Goal: Transaction & Acquisition: Purchase product/service

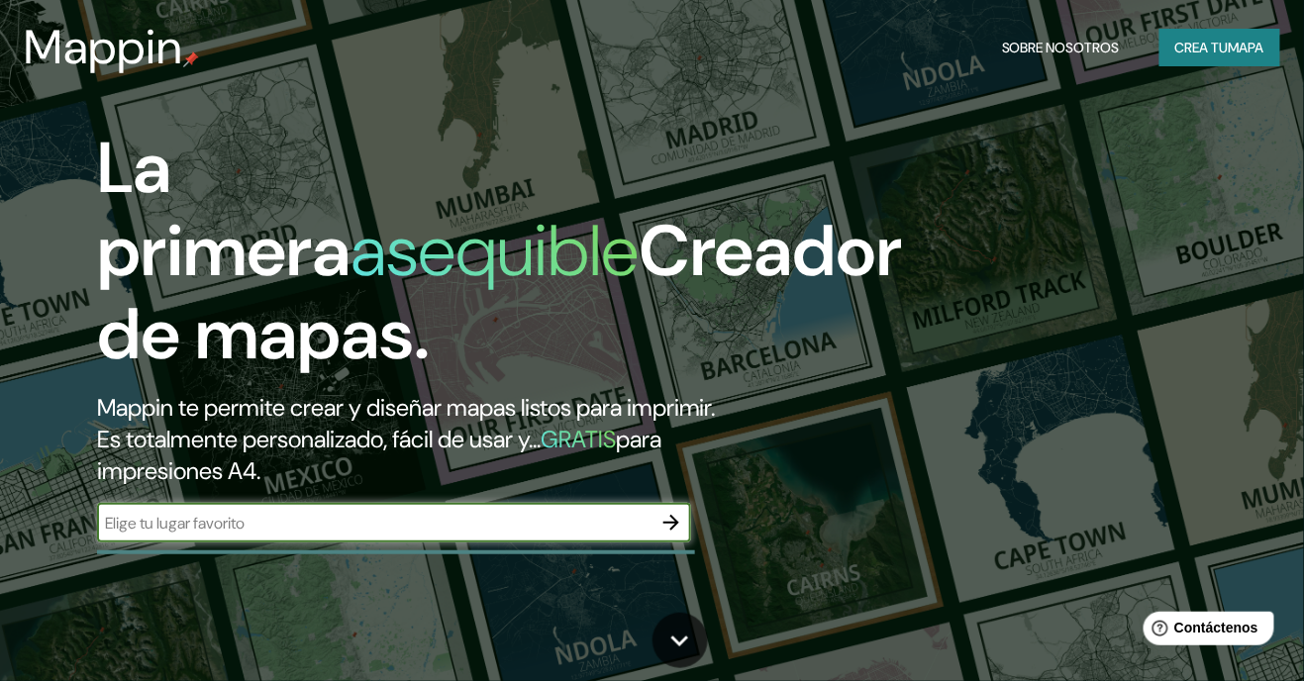
click at [409, 535] on input "text" at bounding box center [374, 523] width 555 height 23
type input "vega central, santiago"
click at [683, 543] on button "button" at bounding box center [672, 523] width 40 height 40
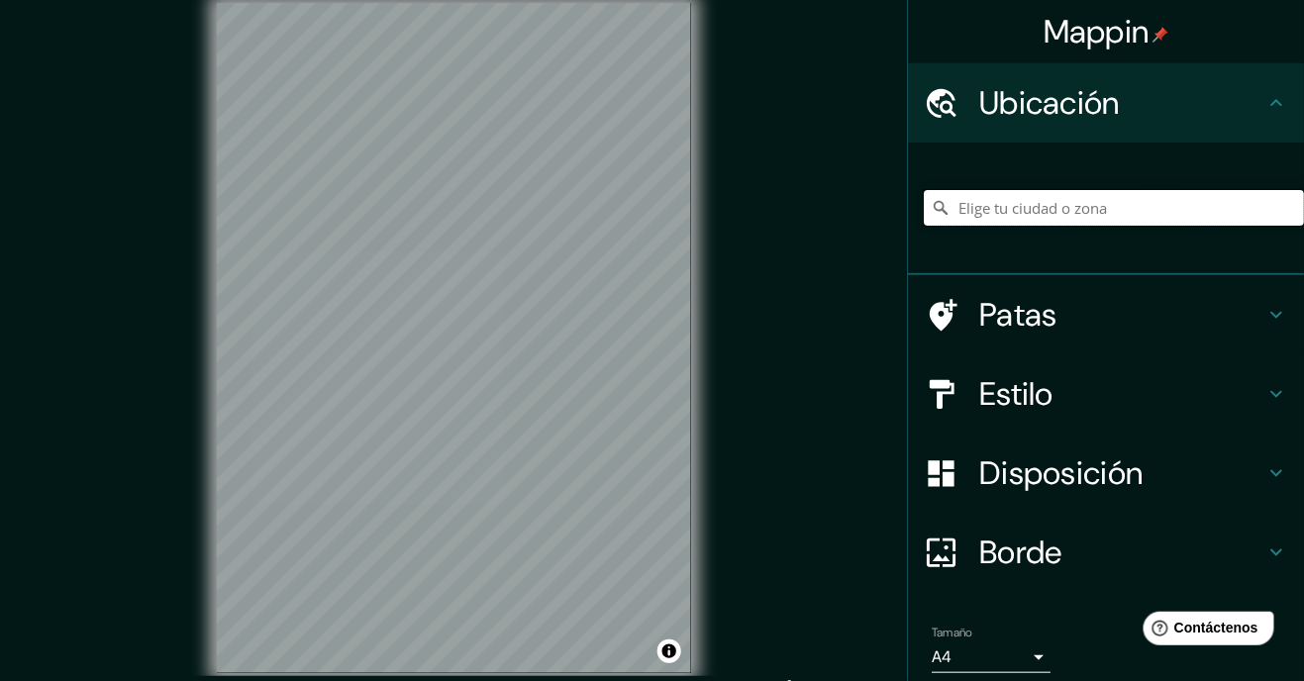
click at [1096, 200] on input "Elige tu ciudad o zona" at bounding box center [1114, 208] width 380 height 36
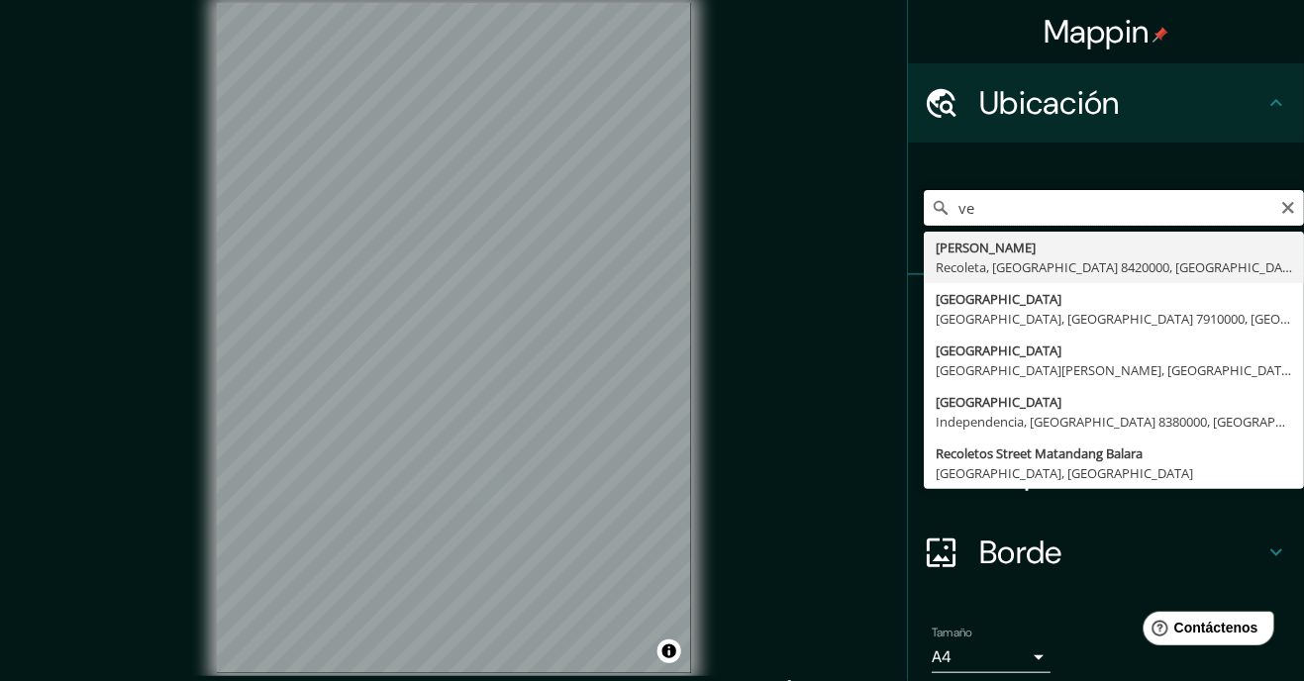
type input "v"
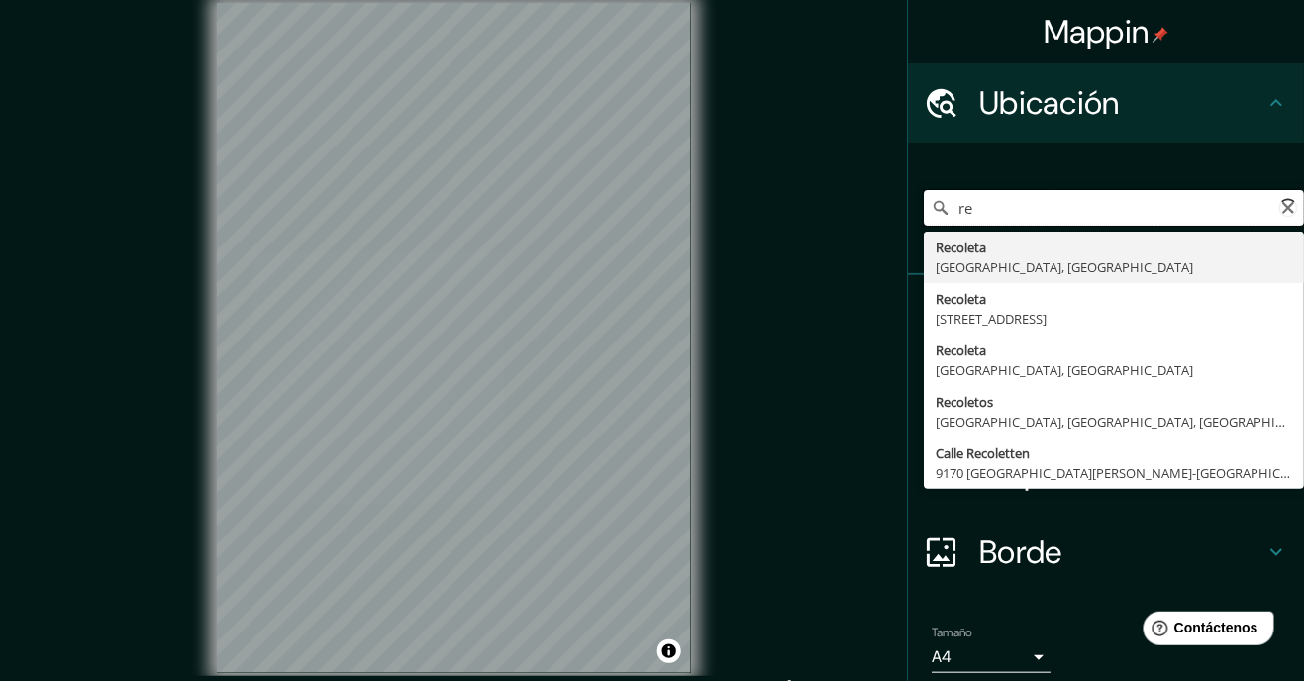
type input "r"
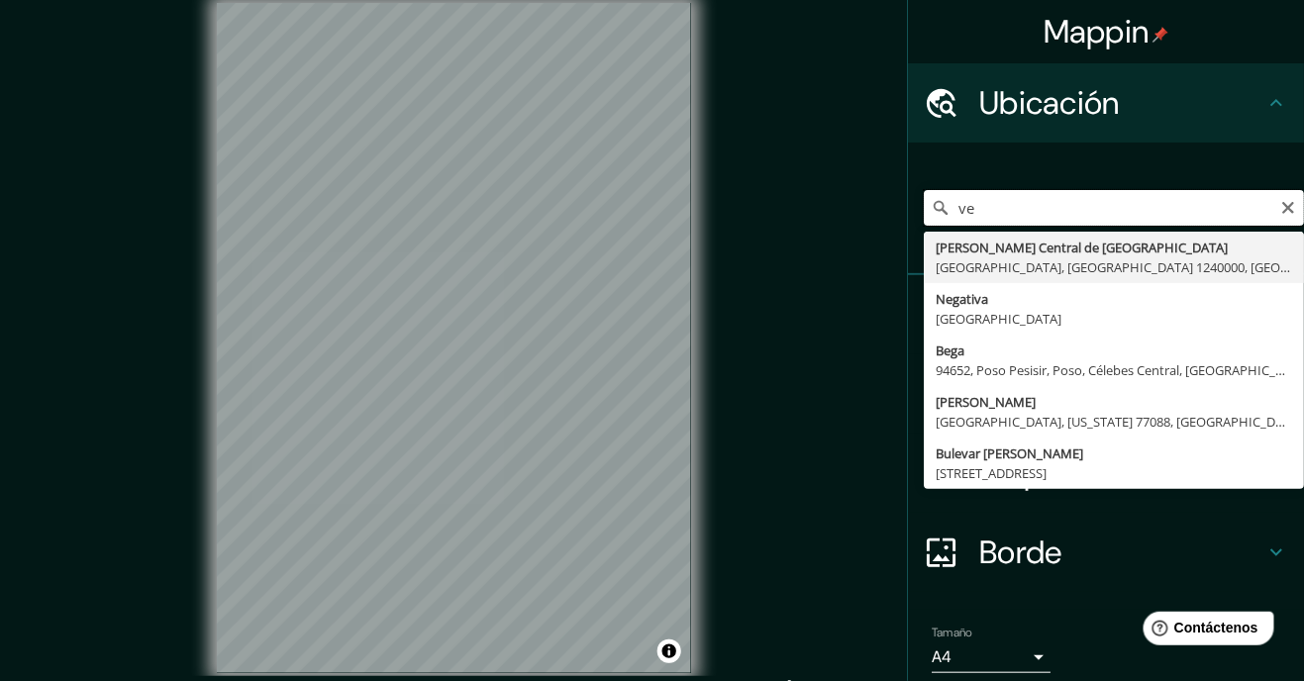
type input "v"
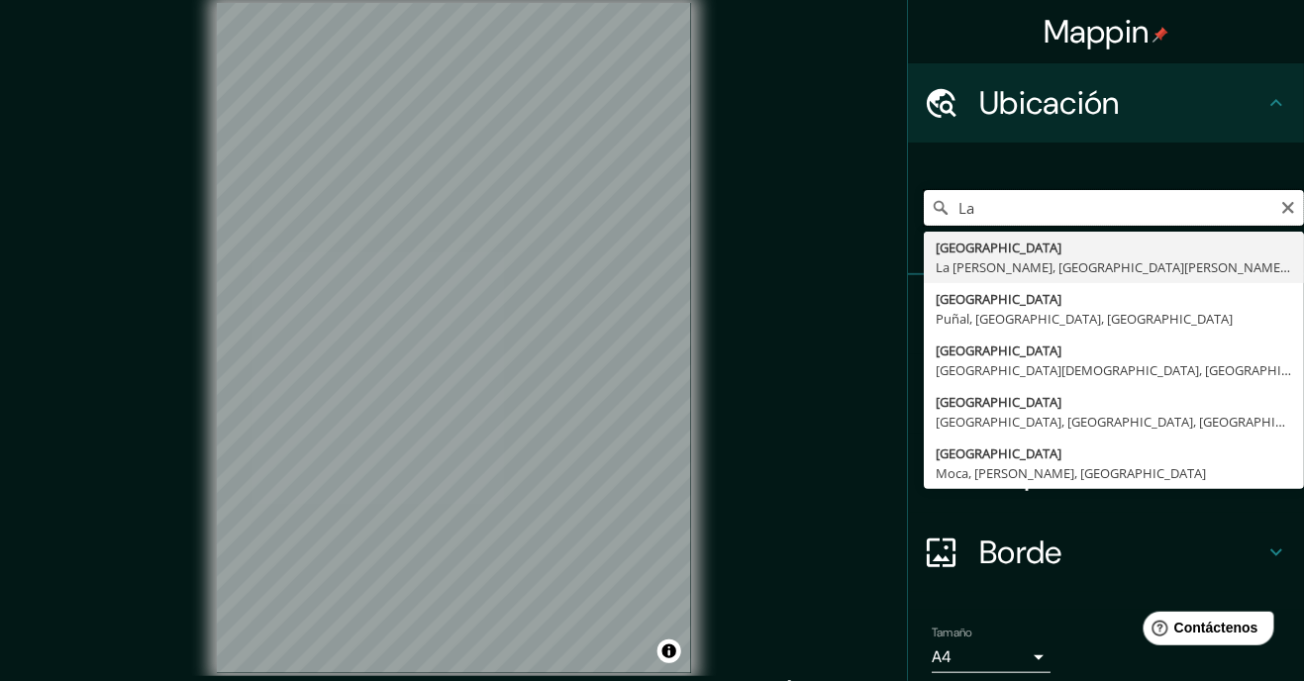
type input "L"
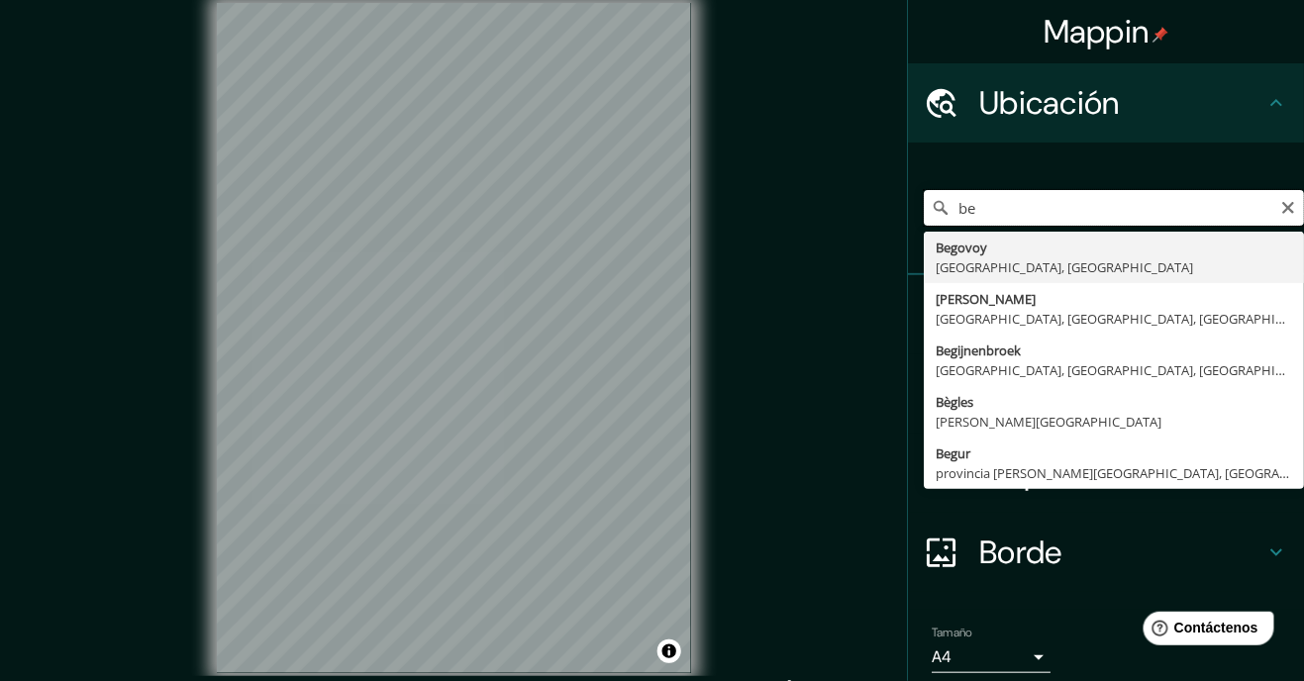
type input "b"
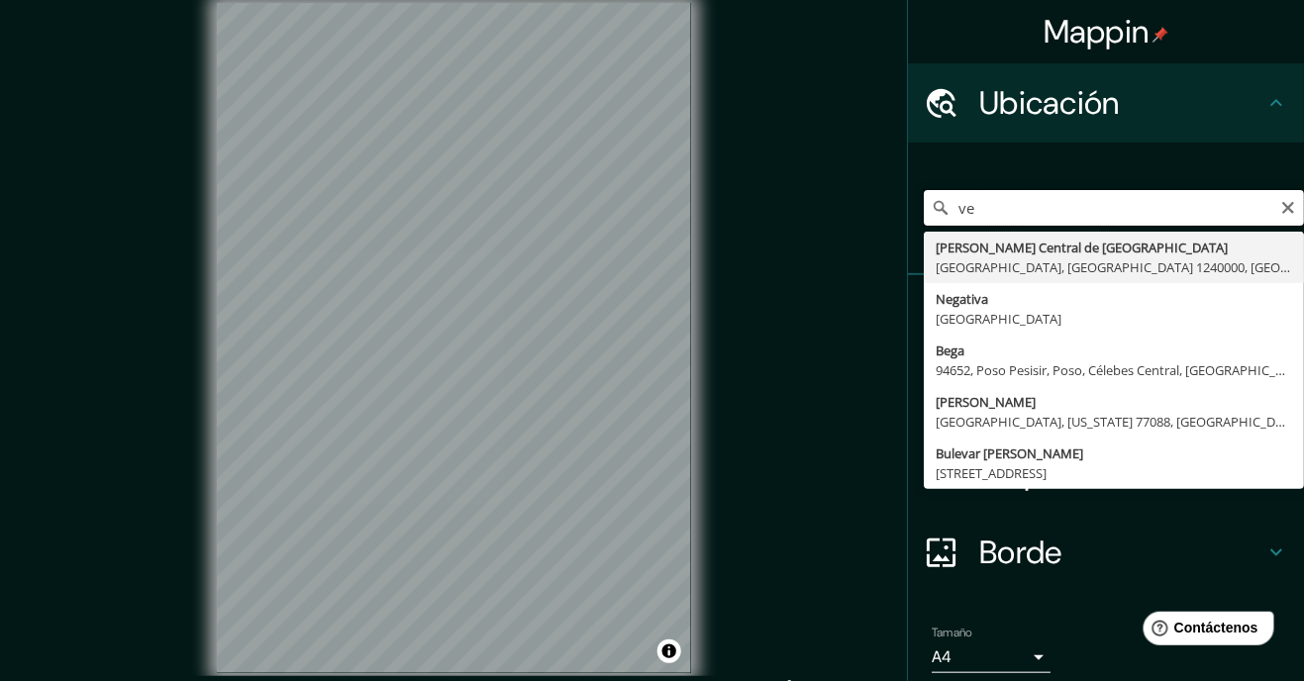
type input "v"
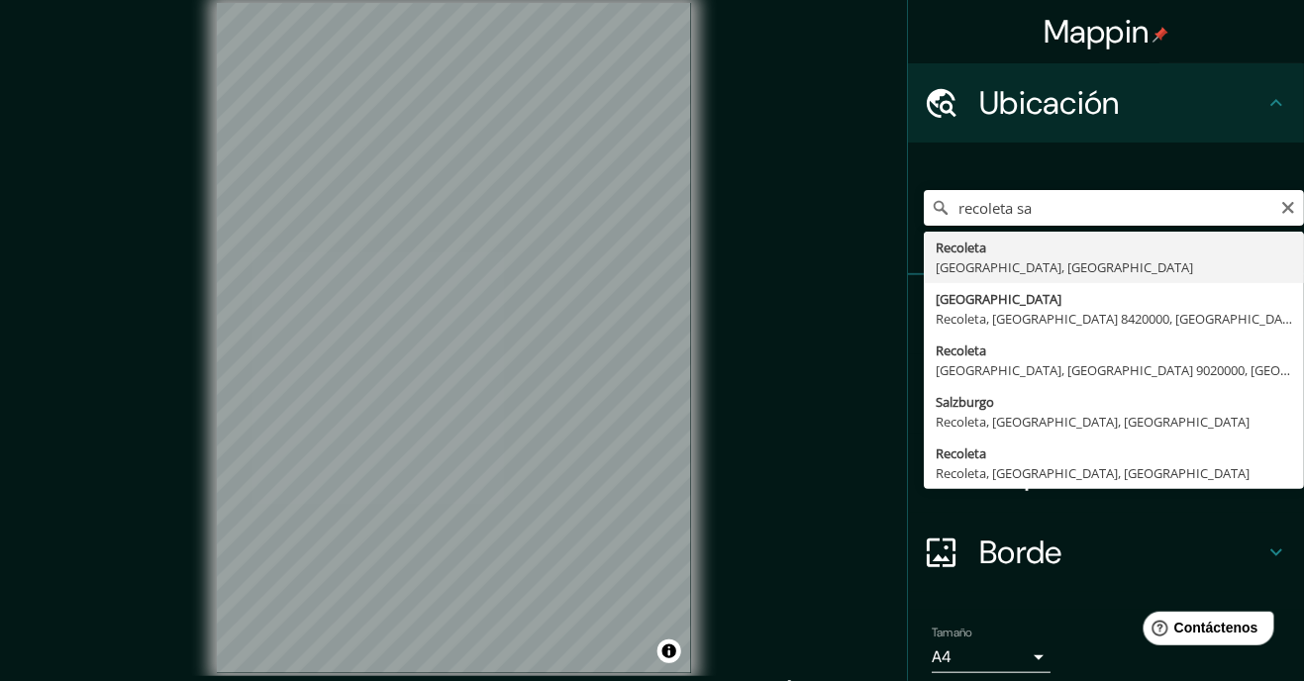
type input "Recoleta, Región Metropolitana de Santiago, Chile"
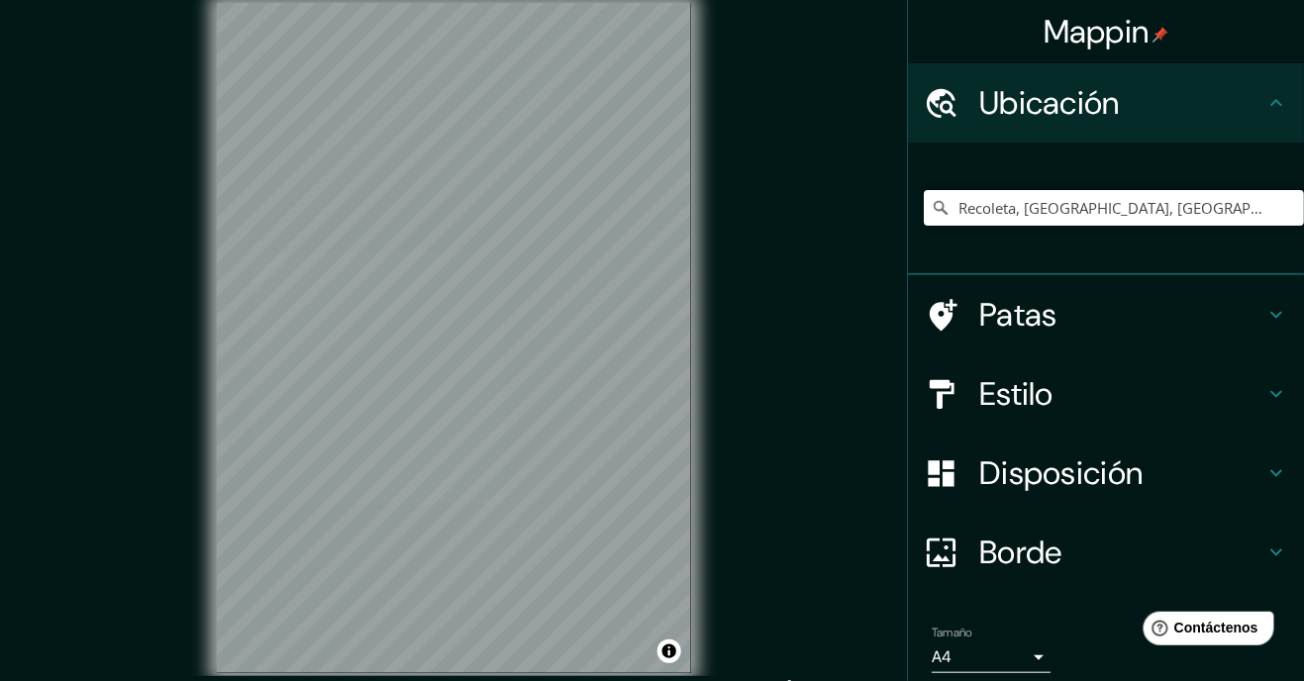
click at [1152, 216] on input "Recoleta, Región Metropolitana de Santiago, Chile" at bounding box center [1114, 208] width 380 height 36
click at [1267, 215] on input "Recoleta, Región Metropolitana de Santiago, Chile" at bounding box center [1114, 208] width 380 height 36
click at [1268, 308] on icon at bounding box center [1277, 315] width 24 height 24
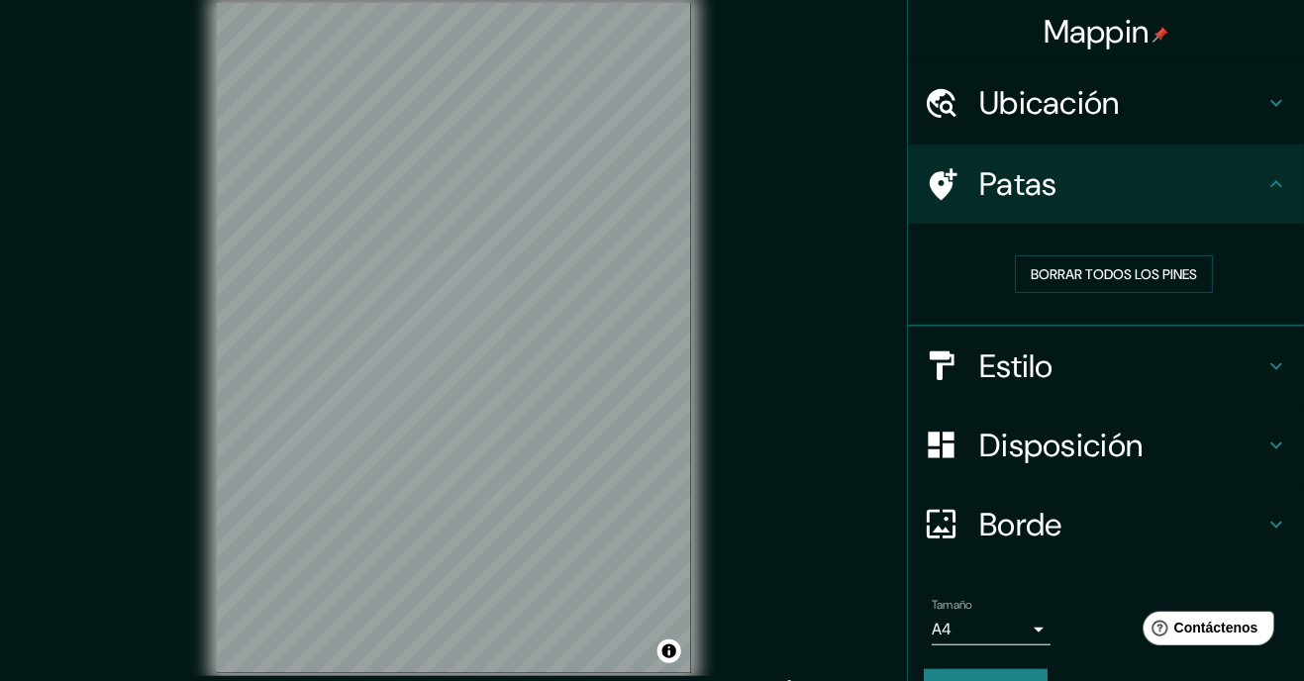
click at [804, 367] on div "Mappin Ubicación Recoleta, Región Metropolitana de Santiago, Chile Patas Borrar…" at bounding box center [652, 354] width 1304 height 708
click at [1106, 265] on font "Borrar todos los pines" at bounding box center [1114, 274] width 166 height 18
click at [1054, 371] on font "Estilo" at bounding box center [1016, 367] width 74 height 42
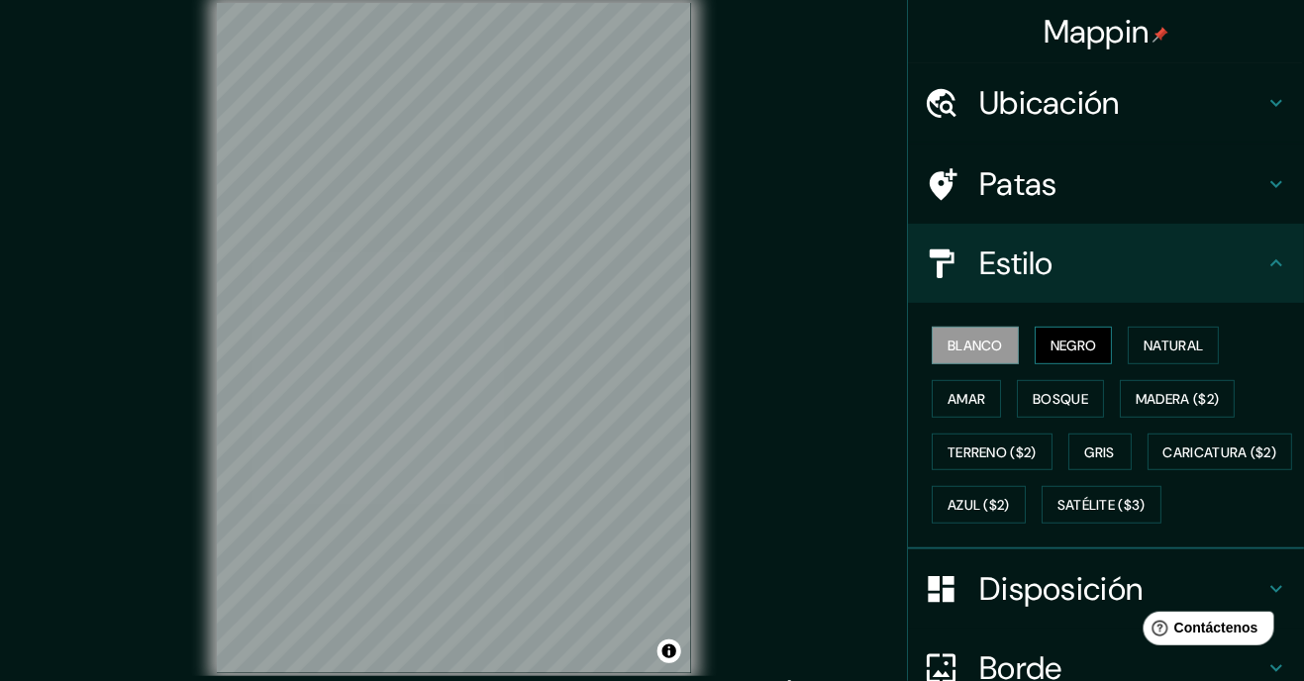
click at [1082, 342] on font "Negro" at bounding box center [1074, 346] width 47 height 18
click at [1197, 340] on font "Natural" at bounding box center [1173, 346] width 59 height 18
click at [988, 345] on font "Blanco" at bounding box center [975, 346] width 55 height 18
click at [1085, 339] on font "Negro" at bounding box center [1074, 346] width 47 height 18
click at [1187, 347] on font "Natural" at bounding box center [1173, 346] width 59 height 18
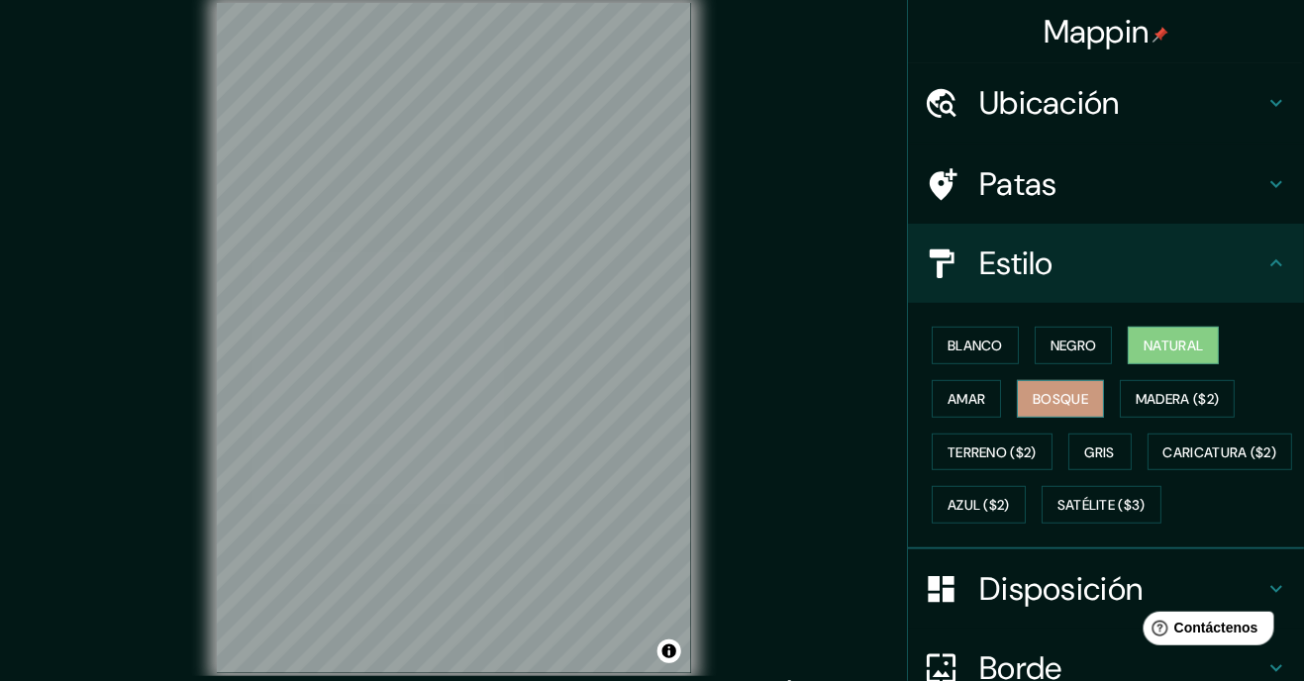
click at [1077, 408] on font "Bosque" at bounding box center [1060, 399] width 55 height 26
click at [969, 396] on font "Amar" at bounding box center [967, 399] width 38 height 18
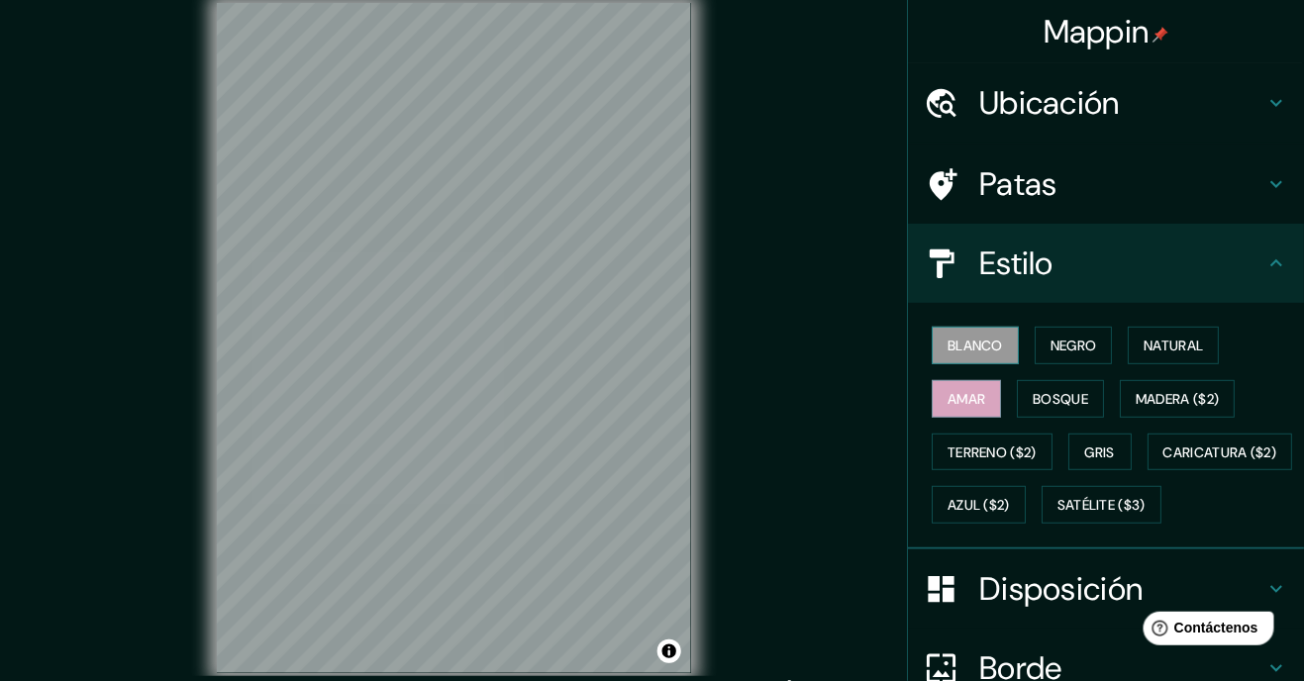
click at [982, 345] on font "Blanco" at bounding box center [975, 346] width 55 height 18
click at [984, 404] on font "Amar" at bounding box center [967, 399] width 38 height 18
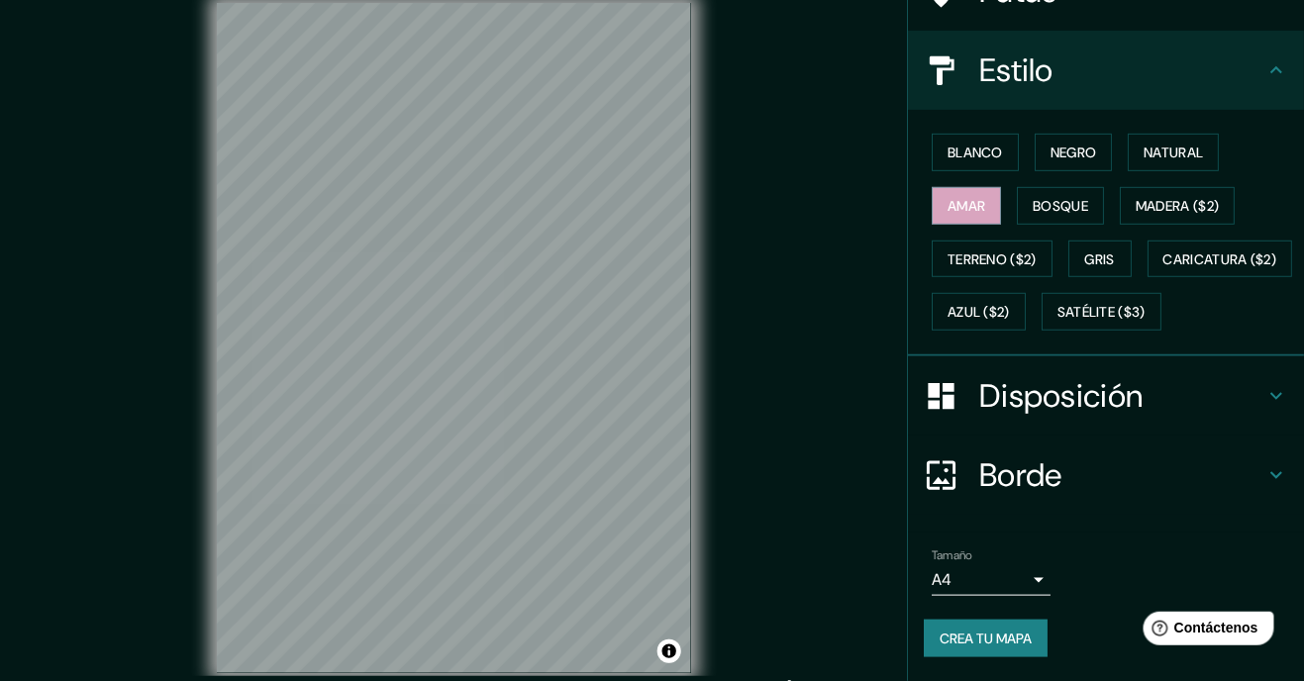
click at [1189, 396] on h4 "Disposición" at bounding box center [1121, 396] width 285 height 40
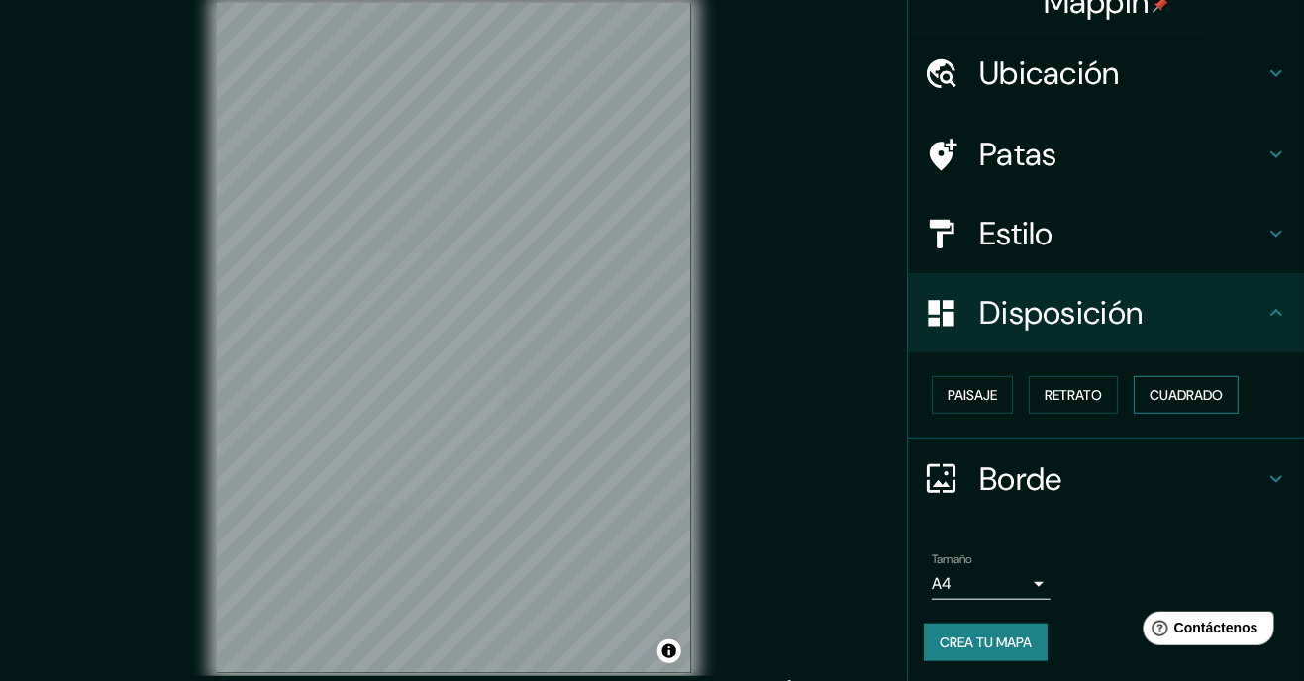
scroll to position [31, 0]
click at [982, 400] on font "Paisaje" at bounding box center [973, 394] width 50 height 18
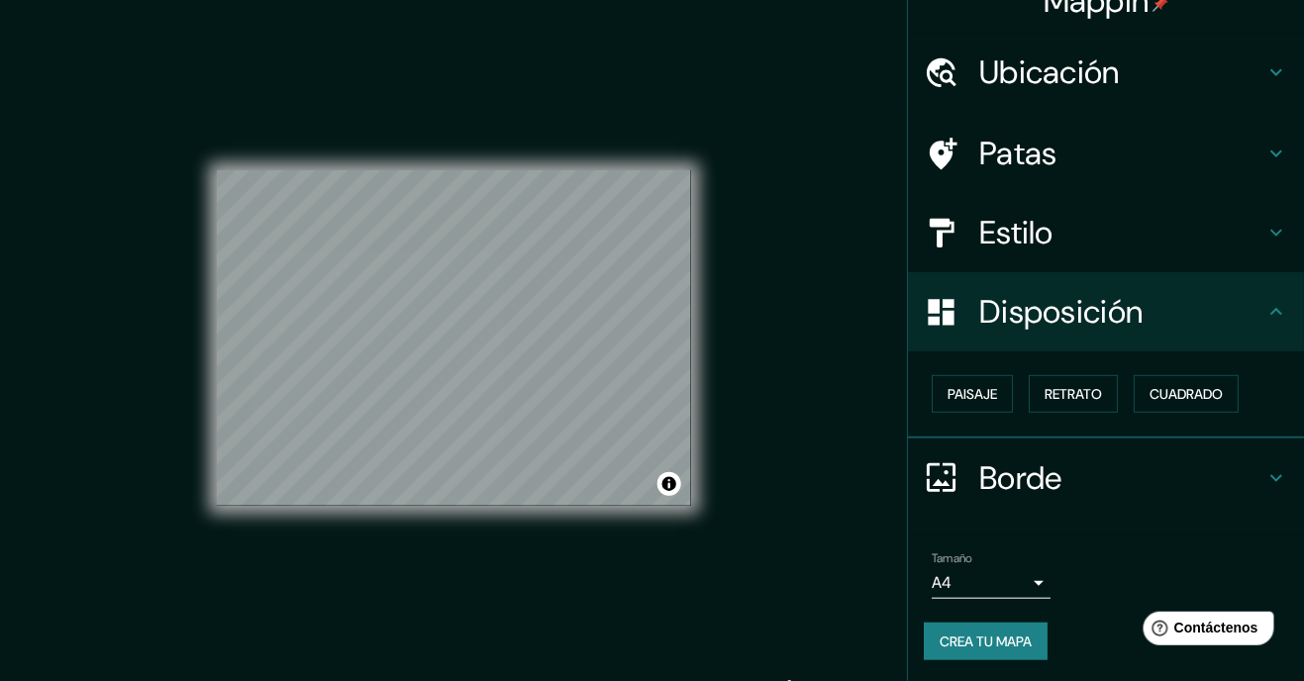
click at [995, 584] on body "Mappin Ubicación Recoleta, Región Metropolitana de Santiago, Chile Patas Estilo…" at bounding box center [652, 340] width 1304 height 681
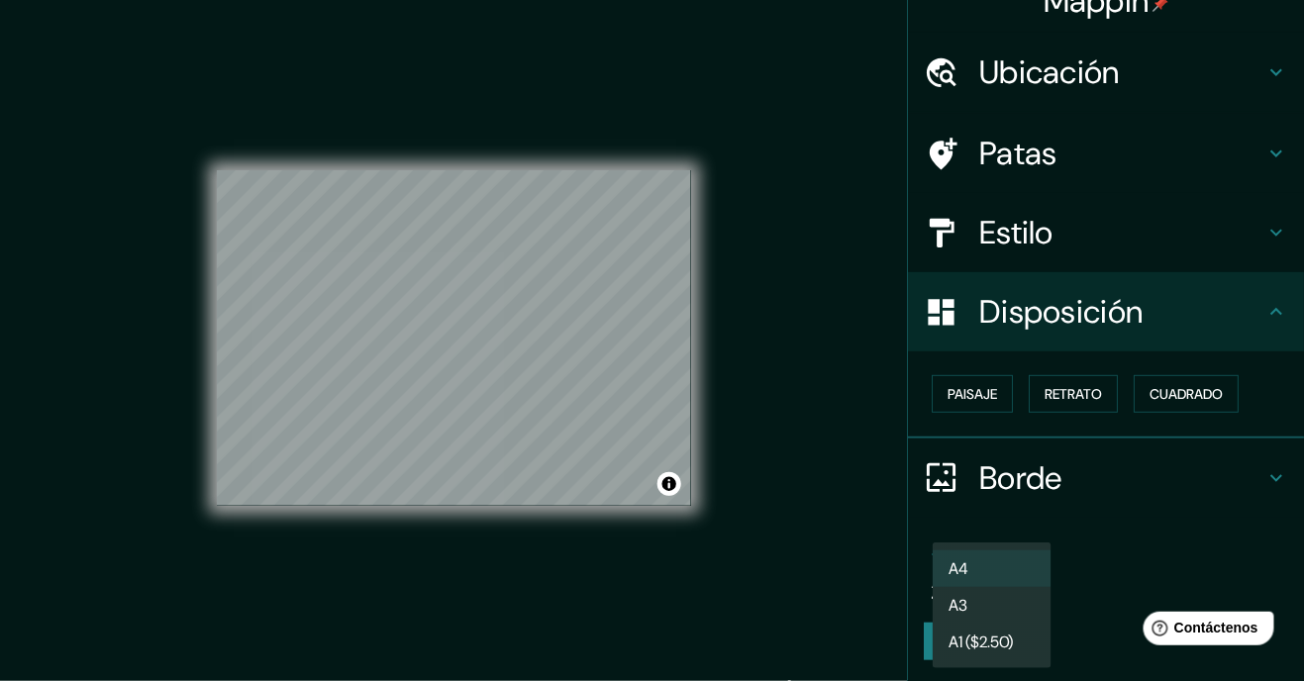
click at [996, 605] on li "A3" at bounding box center [992, 605] width 119 height 37
type input "a4"
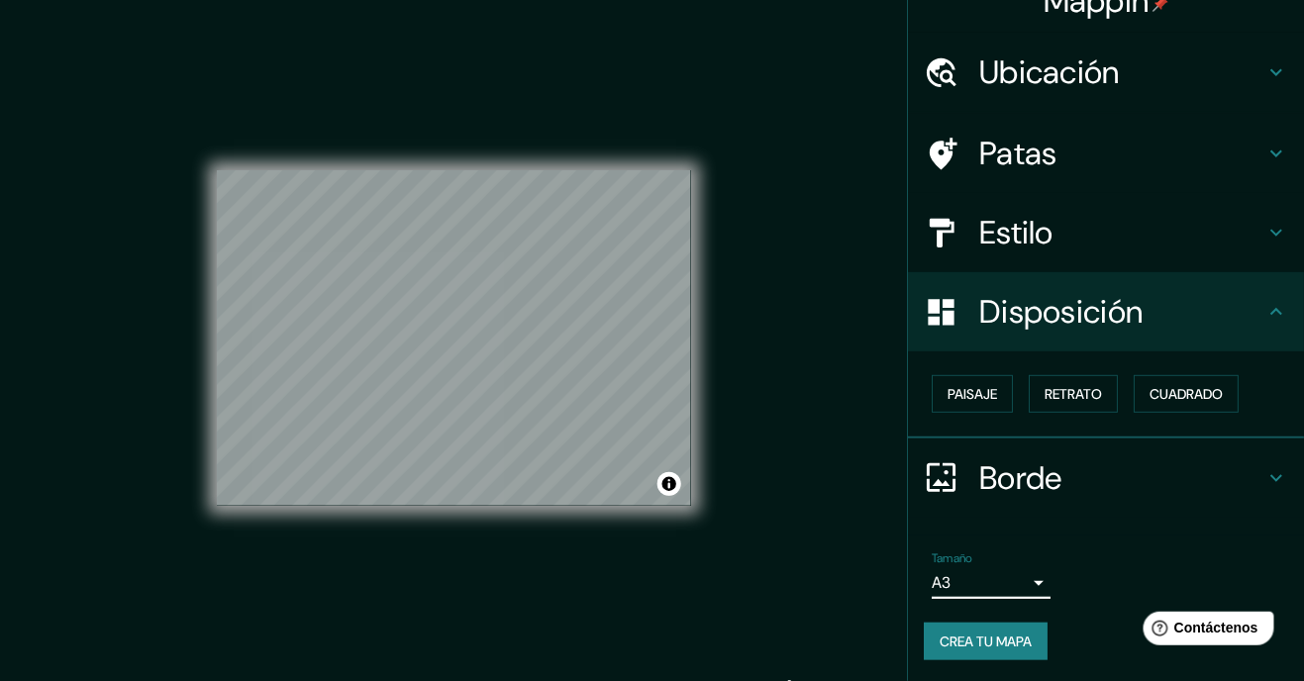
click at [1018, 655] on button "Crea tu mapa" at bounding box center [986, 642] width 124 height 38
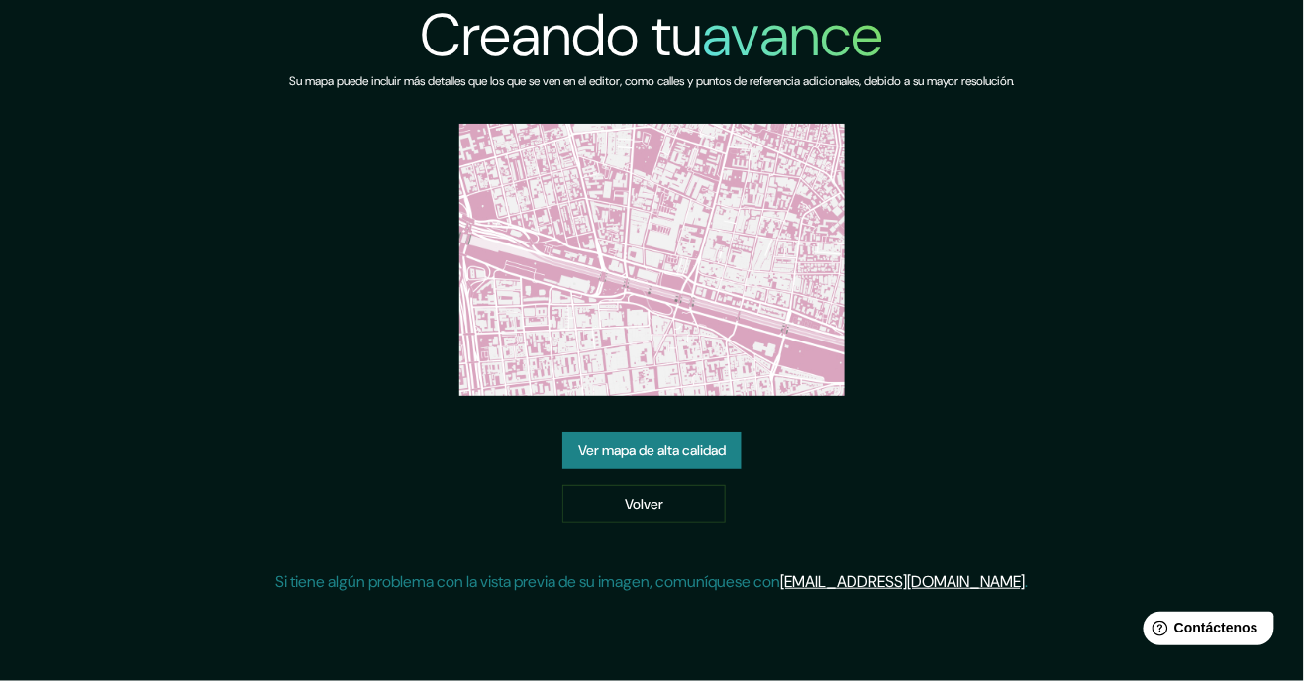
click at [671, 460] on font "Ver mapa de alta calidad" at bounding box center [652, 451] width 148 height 18
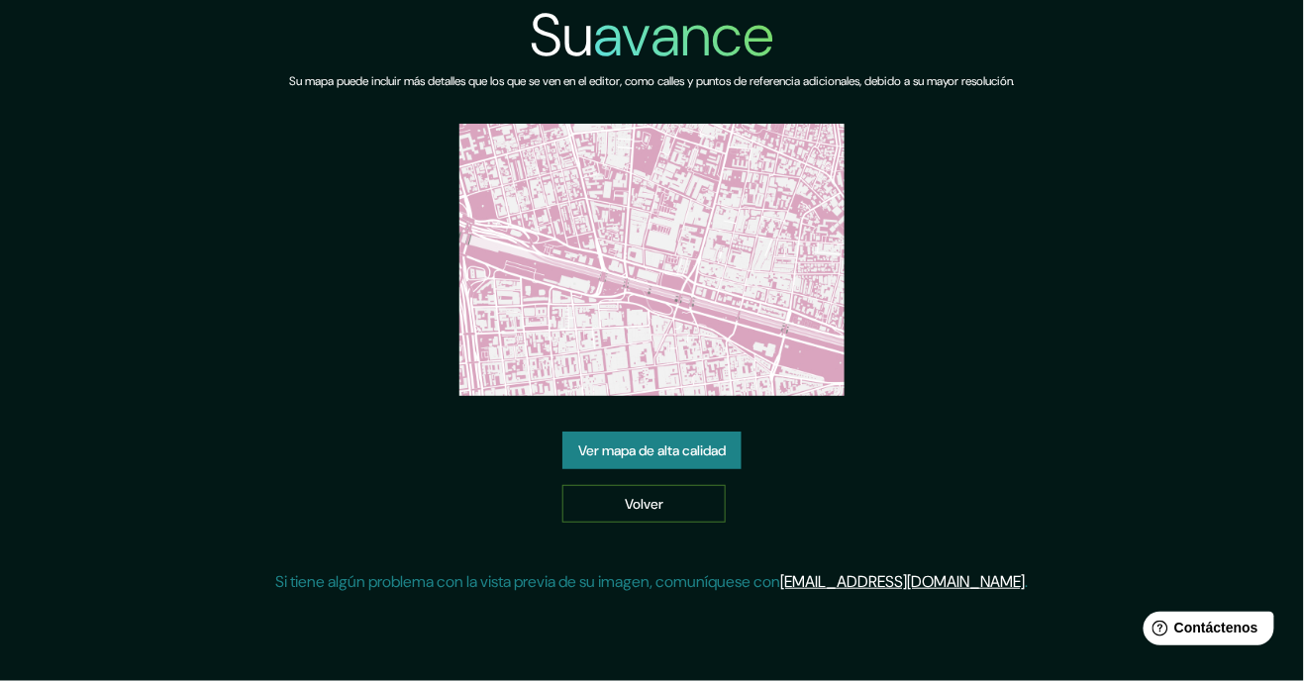
click at [656, 523] on link "Volver" at bounding box center [644, 504] width 163 height 38
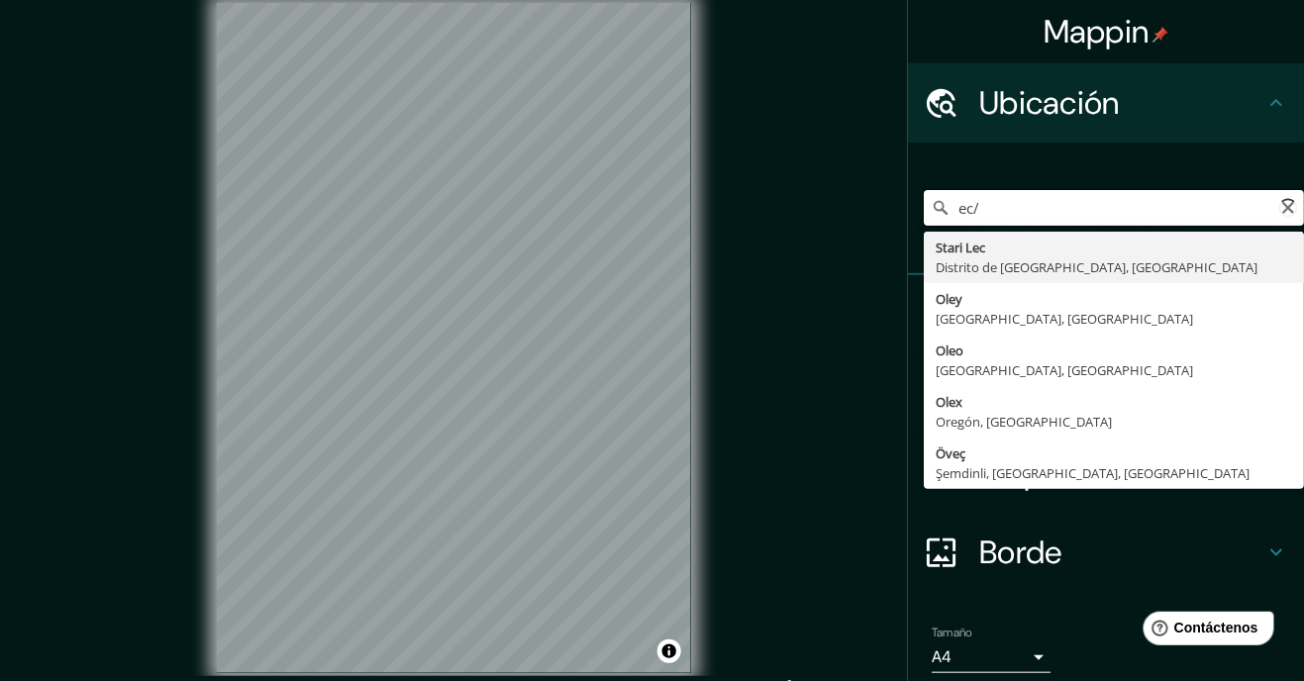
type input "ec/"
click at [1299, 212] on icon at bounding box center [1289, 208] width 37 height 37
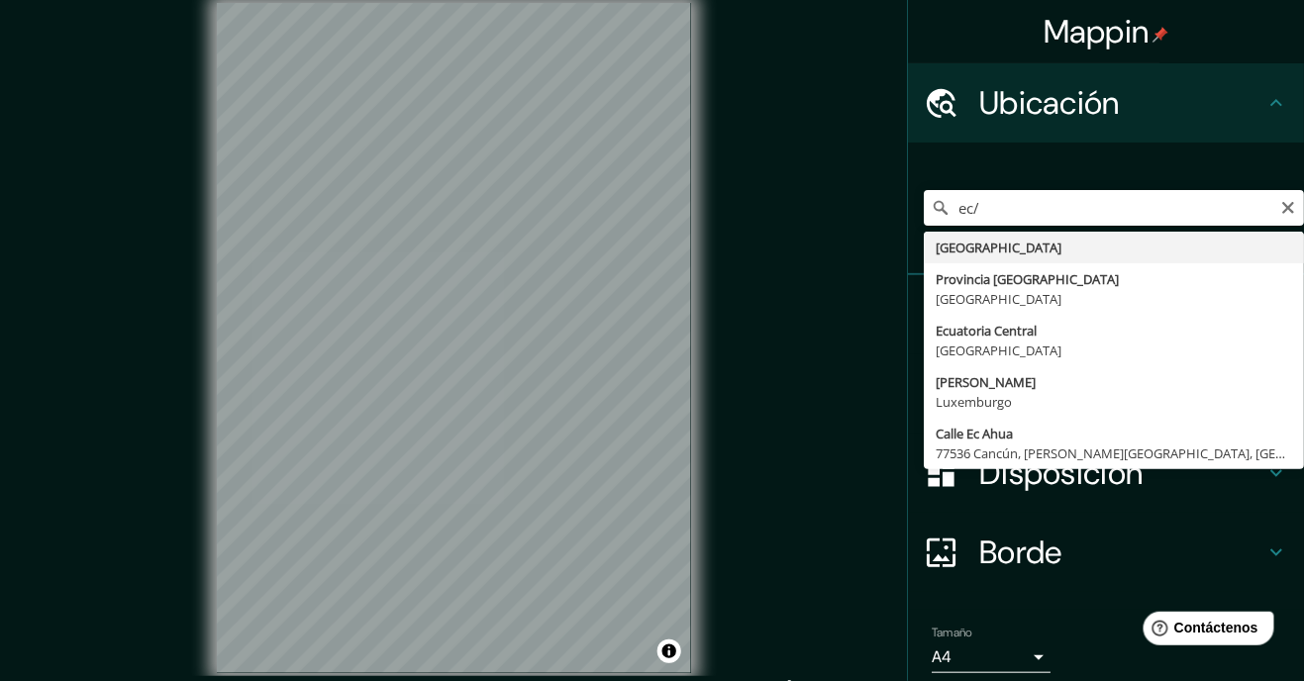
click at [1287, 200] on icon "Claro" at bounding box center [1289, 208] width 16 height 16
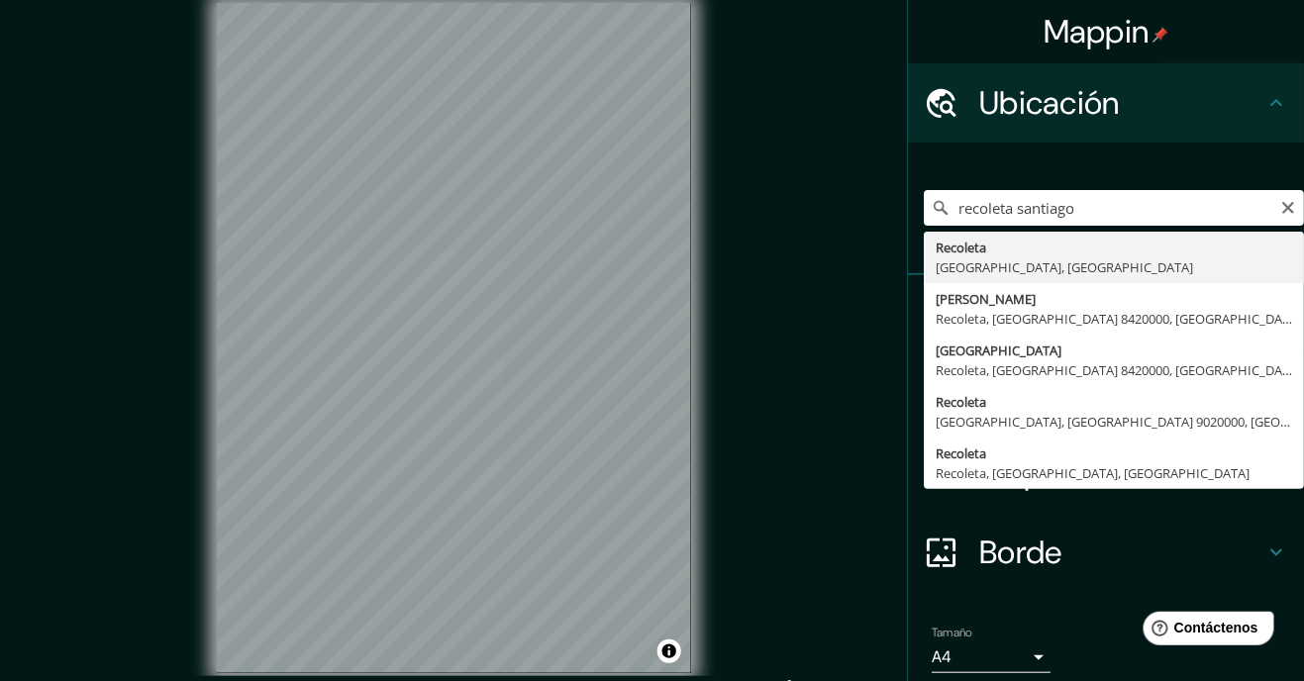
type input "Recoleta, Región Metropolitana de Santiago, Chile"
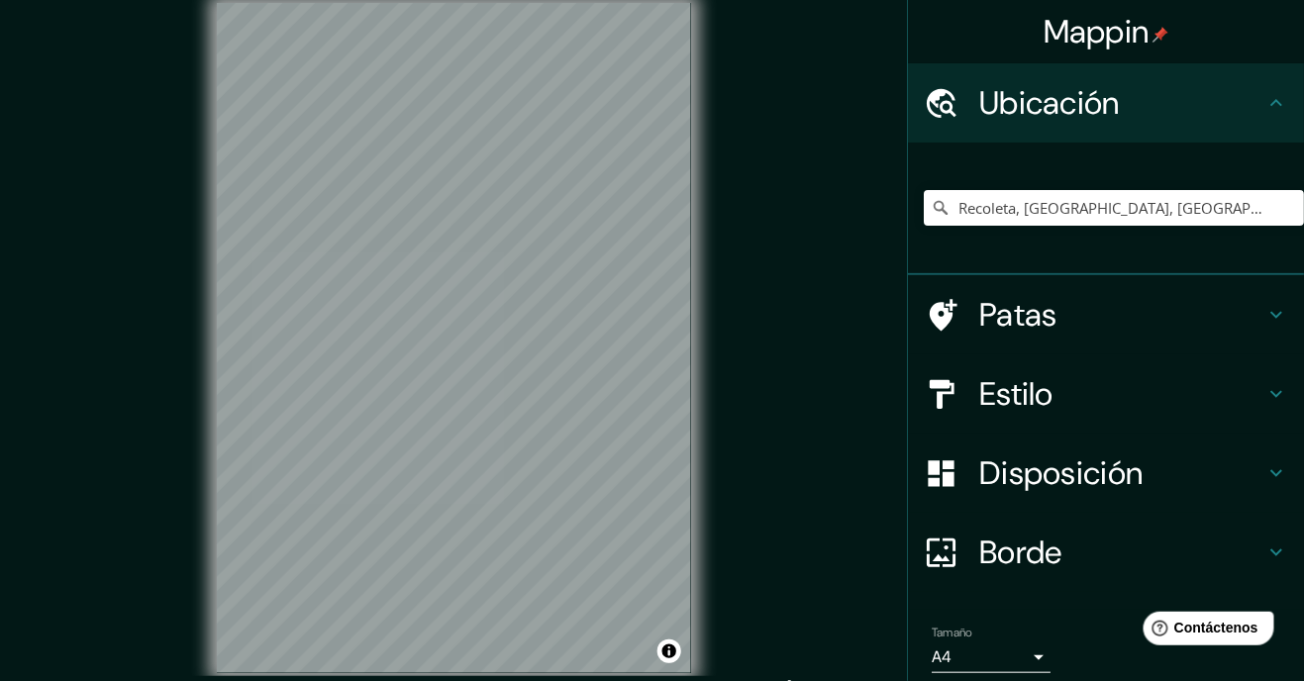
click at [1075, 479] on font "Disposición" at bounding box center [1060, 474] width 163 height 42
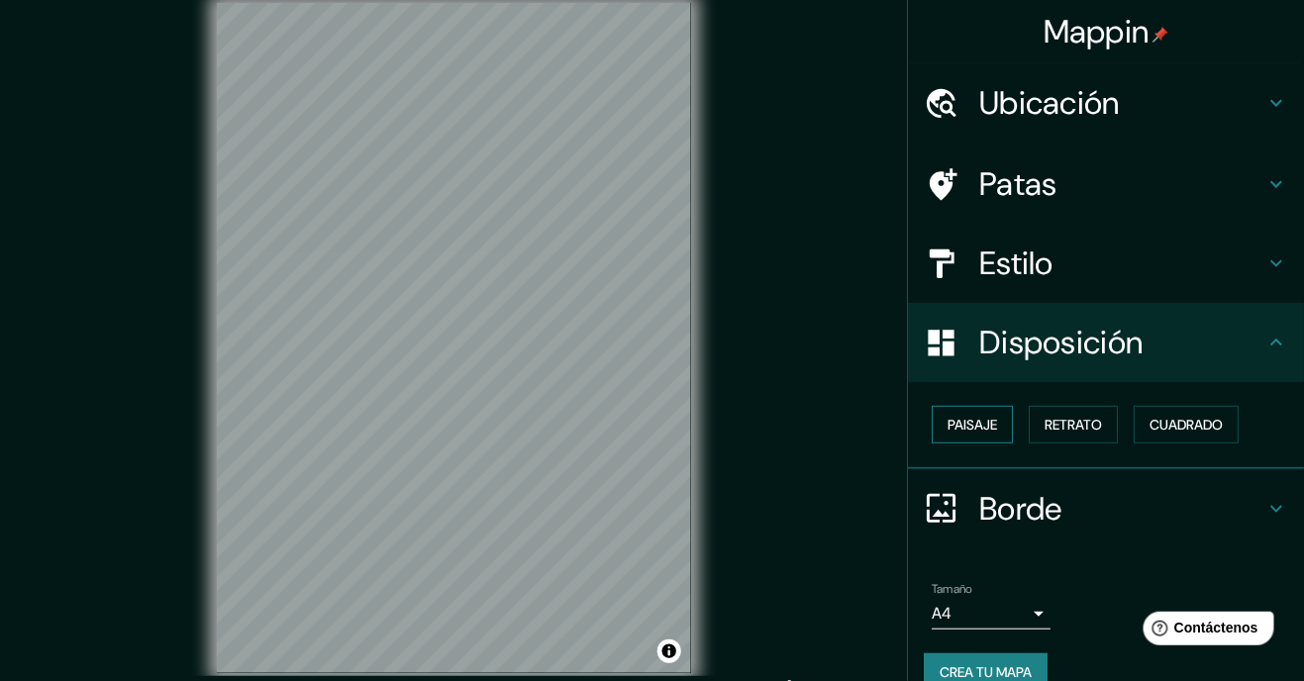
click at [975, 429] on font "Paisaje" at bounding box center [973, 425] width 50 height 18
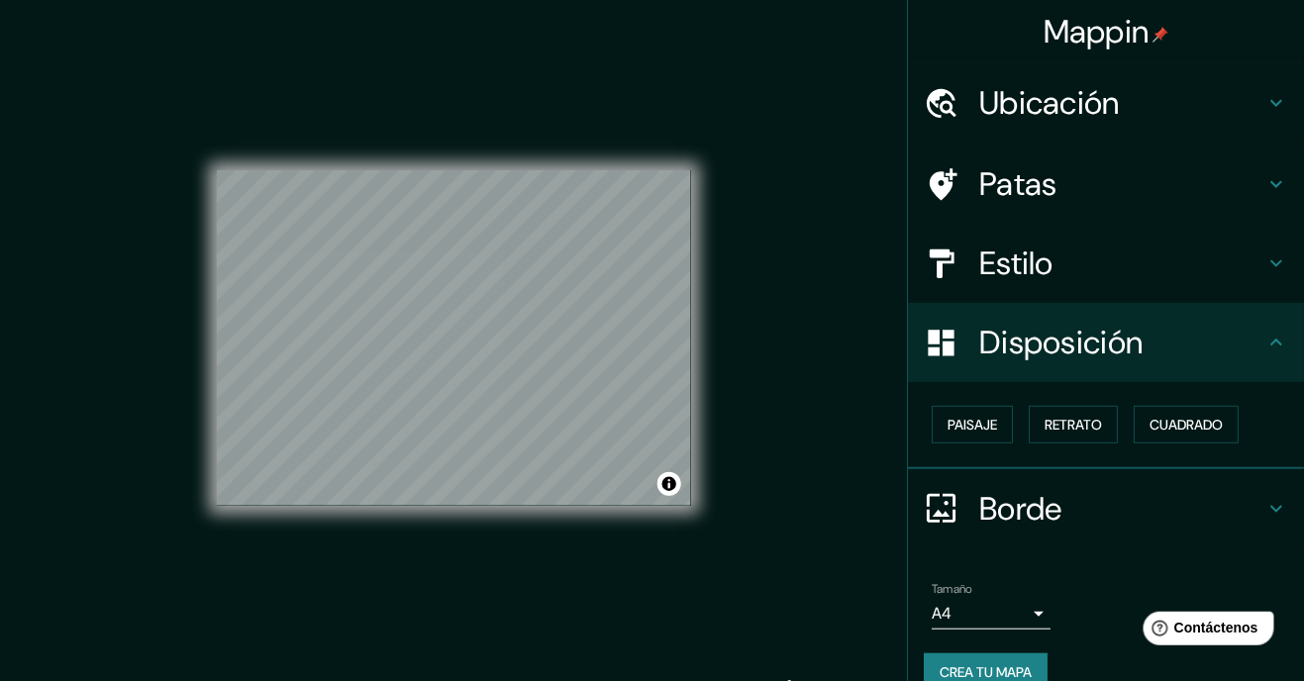
click at [1075, 271] on h4 "Estilo" at bounding box center [1121, 264] width 285 height 40
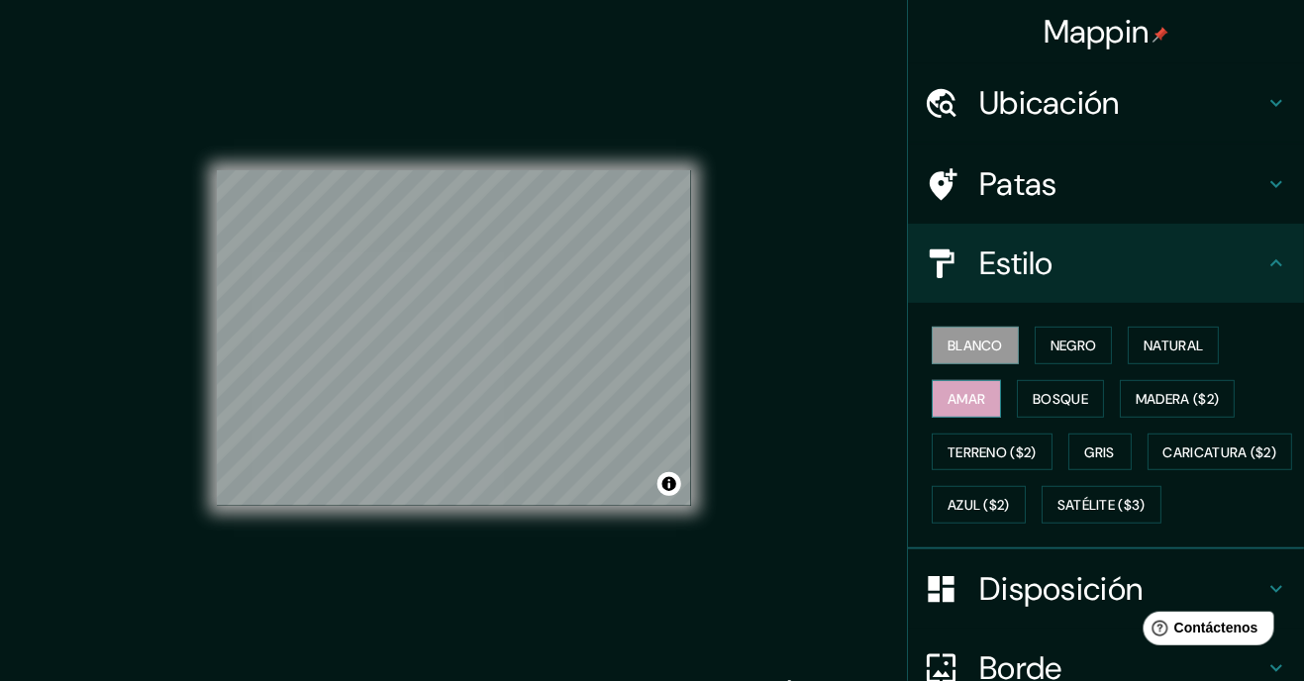
click at [980, 407] on font "Amar" at bounding box center [967, 399] width 38 height 26
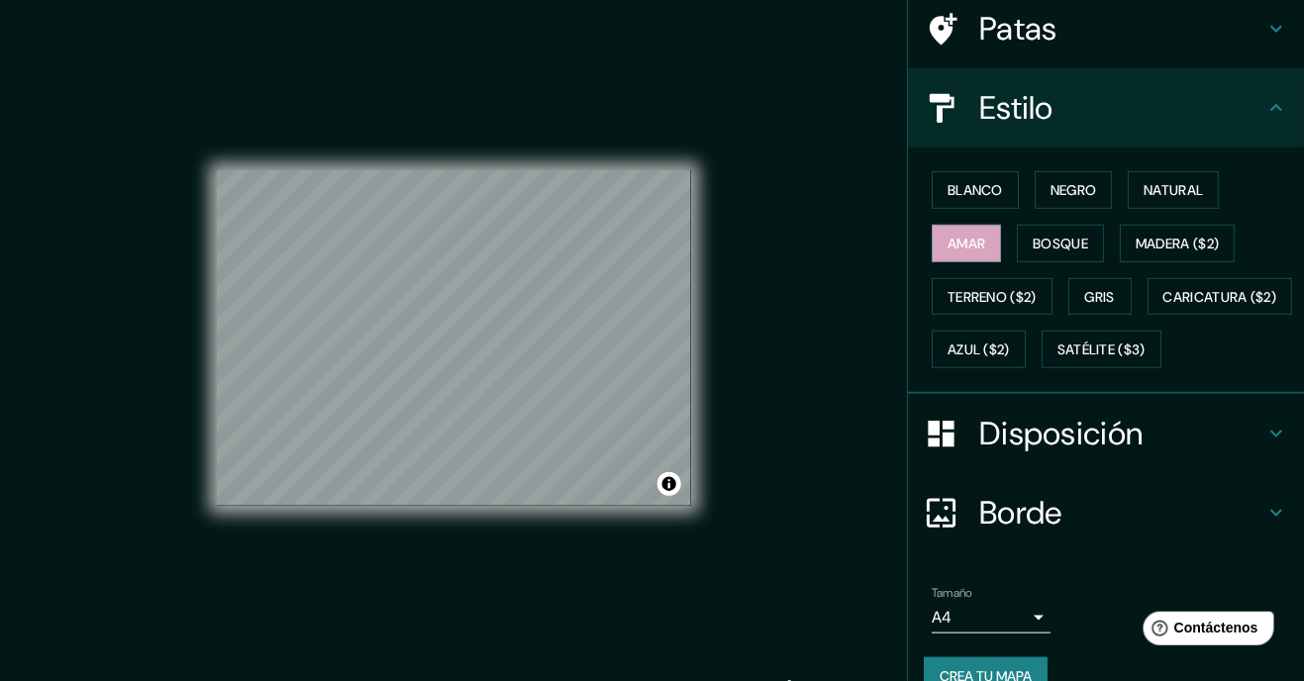
scroll to position [241, 0]
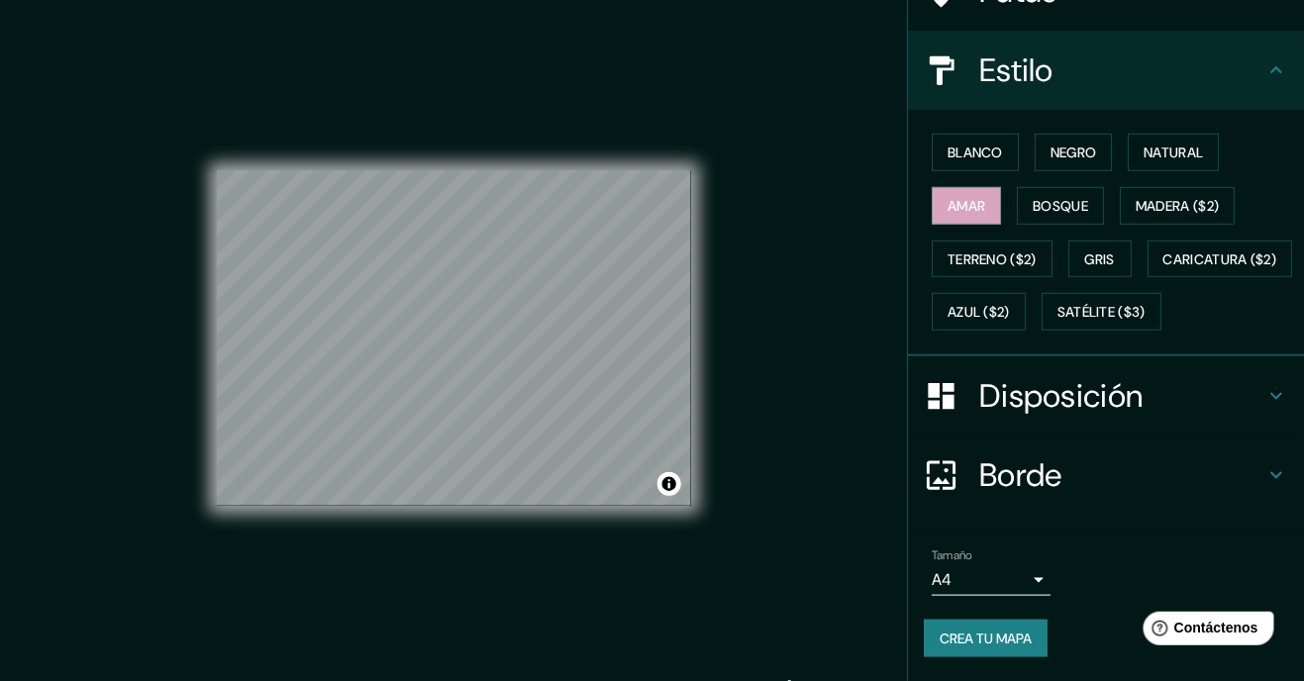
click at [977, 590] on body "Mappin Ubicación Recoleta, Región Metropolitana de Santiago, Chile Patas Estilo…" at bounding box center [652, 340] width 1304 height 681
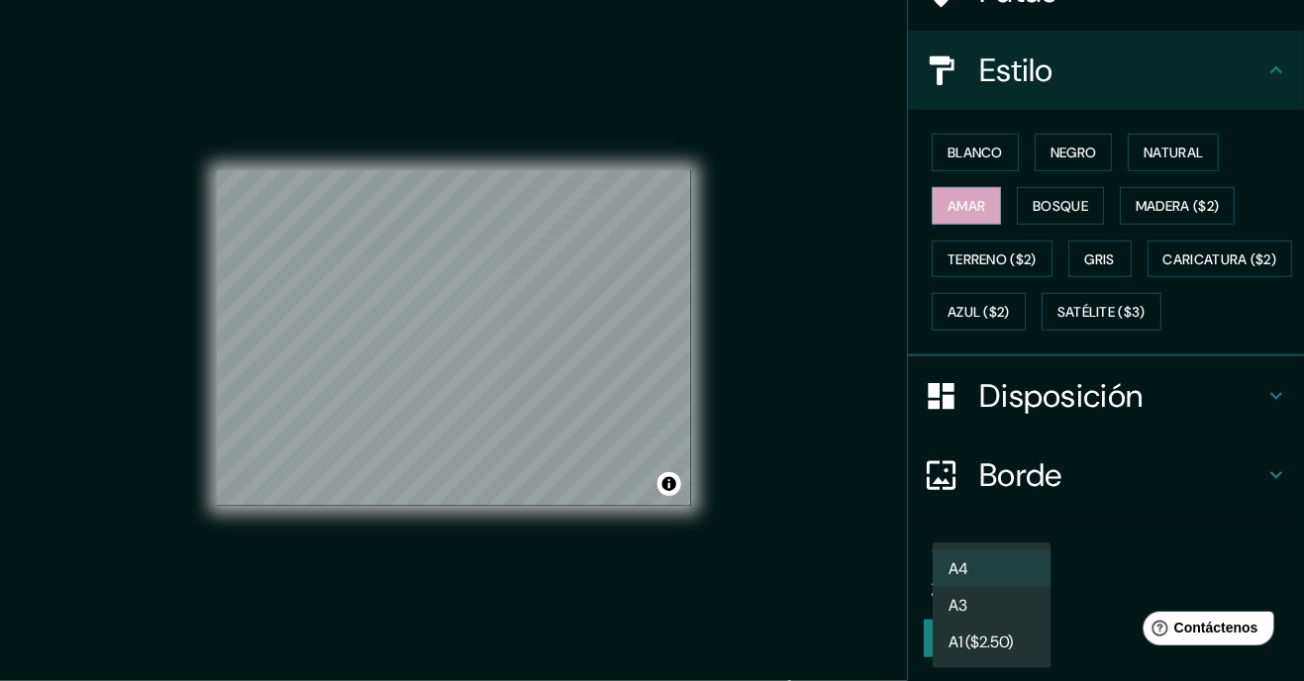
click at [983, 611] on li "A3" at bounding box center [992, 605] width 119 height 37
type input "a4"
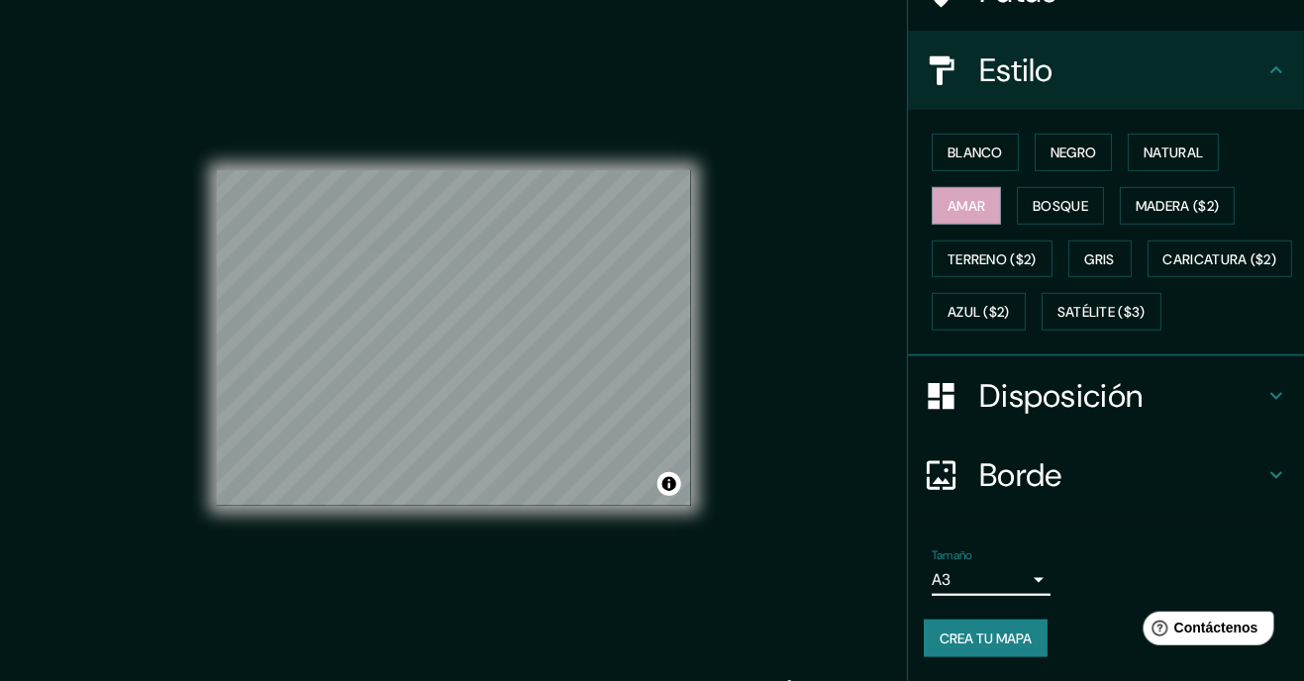
click at [1014, 639] on font "Crea tu mapa" at bounding box center [986, 639] width 92 height 18
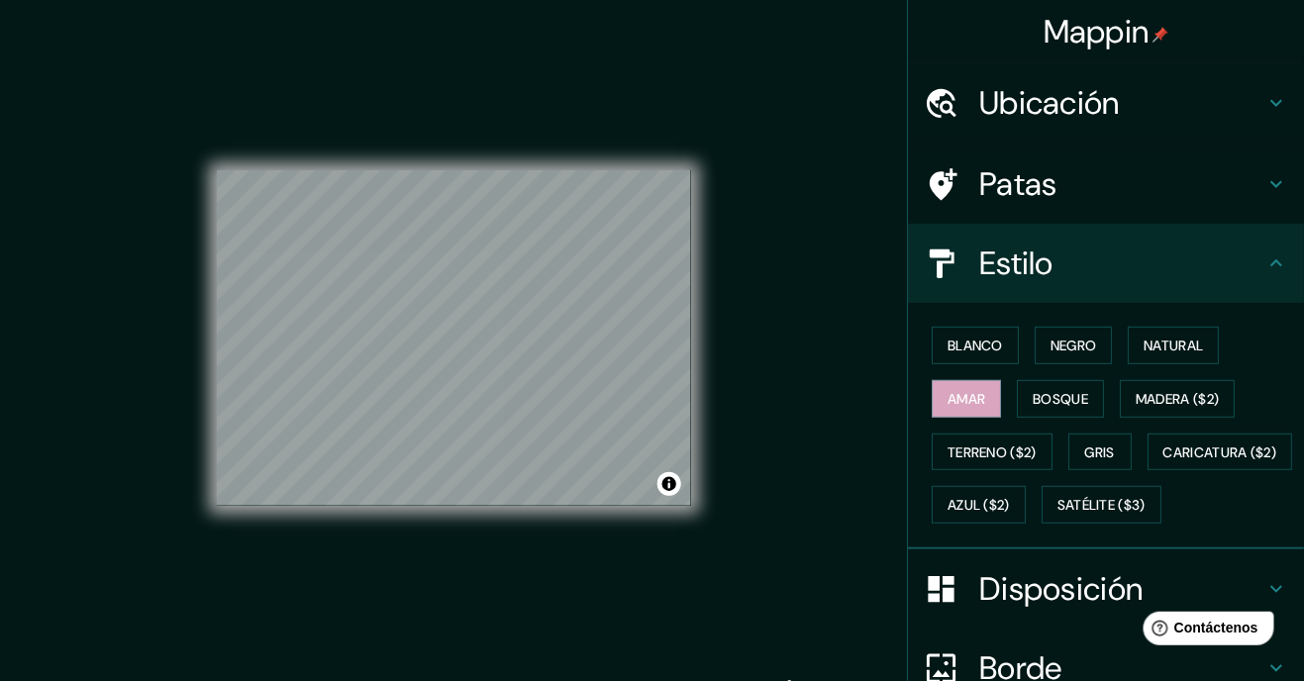
click at [1191, 91] on h4 "Ubicación" at bounding box center [1121, 103] width 285 height 40
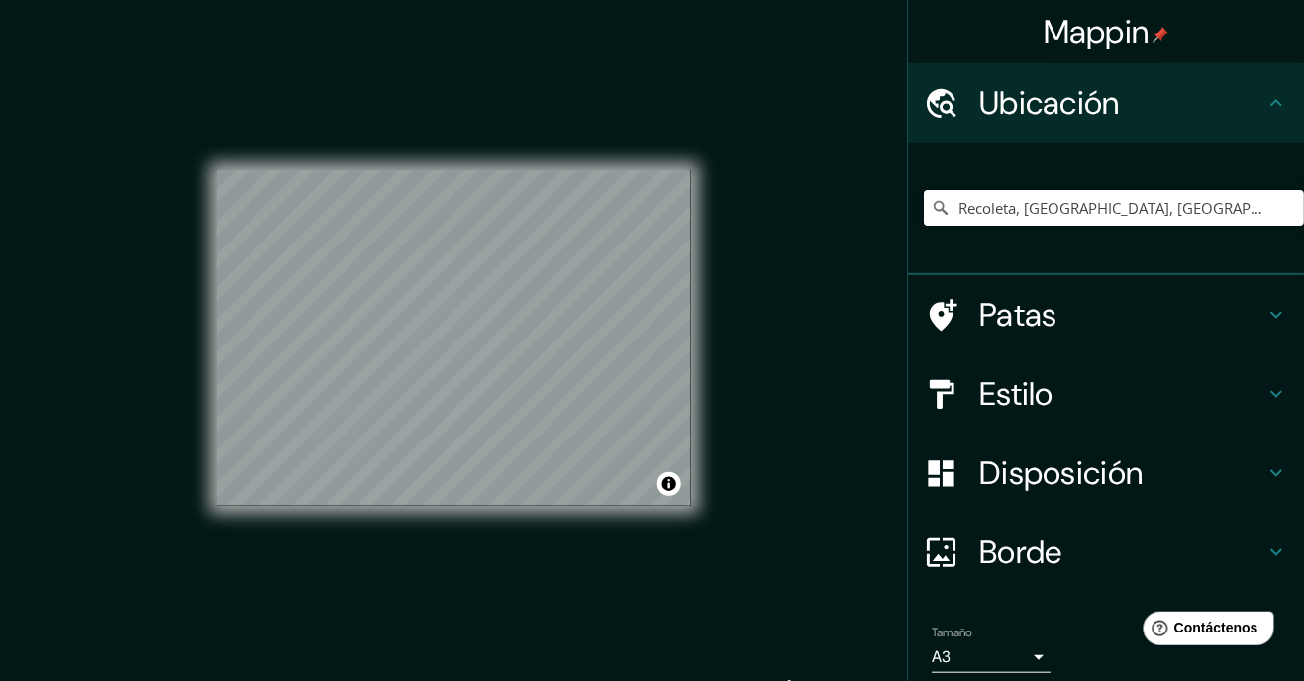
click at [1102, 185] on div "Recoleta, Región Metropolitana de Santiago, Chile" at bounding box center [1114, 207] width 380 height 99
click at [1280, 203] on input "Recoleta, Región Metropolitana de Santiago, Chile" at bounding box center [1114, 208] width 380 height 36
click at [1278, 202] on input "Recoleta, Región Metropolitana de Santiago, Chile" at bounding box center [1114, 208] width 380 height 36
click at [1280, 209] on input "Recoleta, Región Metropolitana de Santiago, Chile" at bounding box center [1114, 208] width 380 height 36
click at [1290, 198] on button "Claro" at bounding box center [1289, 206] width 16 height 19
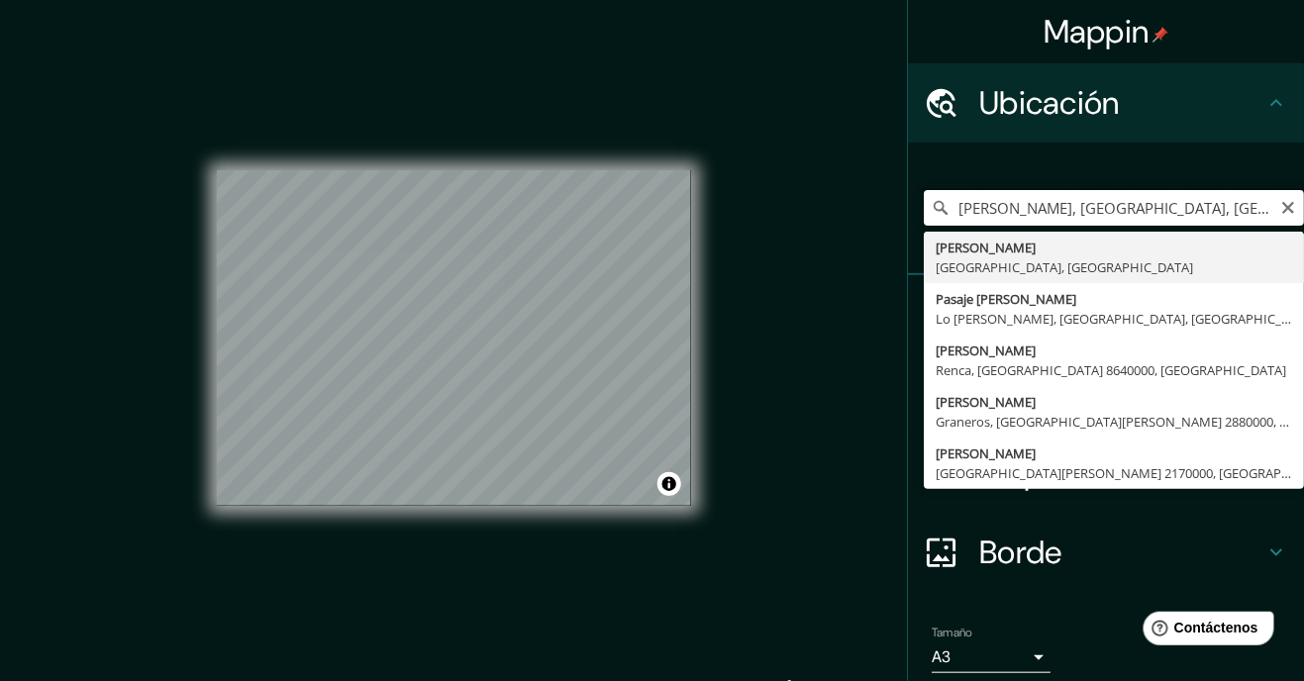
type input "[PERSON_NAME], [GEOGRAPHIC_DATA], [GEOGRAPHIC_DATA]"
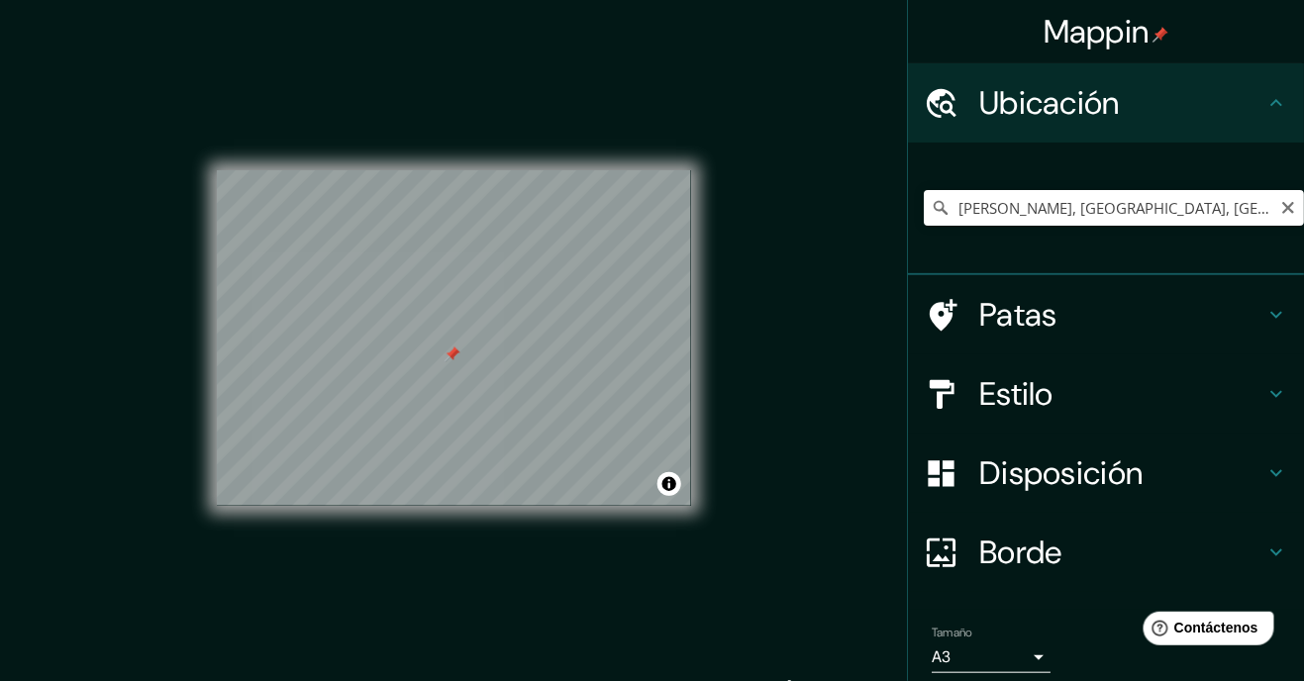
click at [1236, 407] on h4 "Estilo" at bounding box center [1121, 394] width 285 height 40
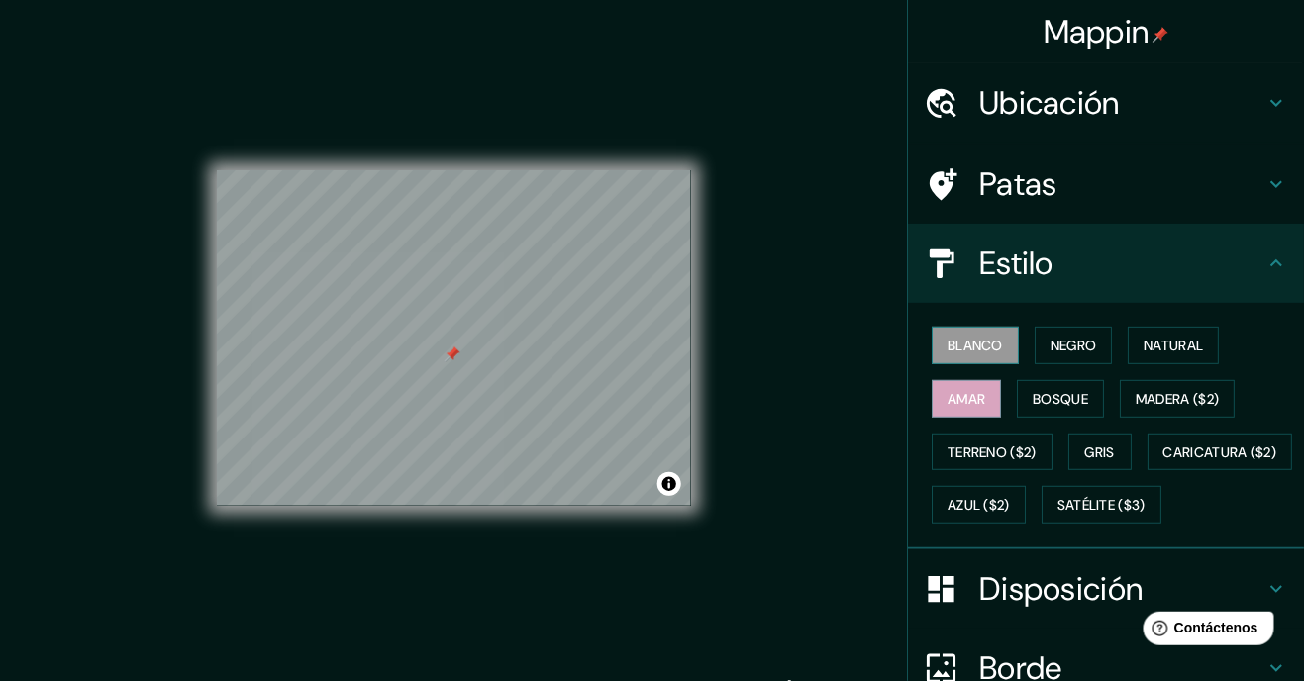
click at [1006, 359] on button "Blanco" at bounding box center [975, 346] width 87 height 38
click at [1070, 349] on font "Negro" at bounding box center [1074, 346] width 47 height 18
click at [977, 339] on font "Blanco" at bounding box center [975, 346] width 55 height 18
click at [1096, 440] on font "Gris" at bounding box center [1100, 453] width 30 height 26
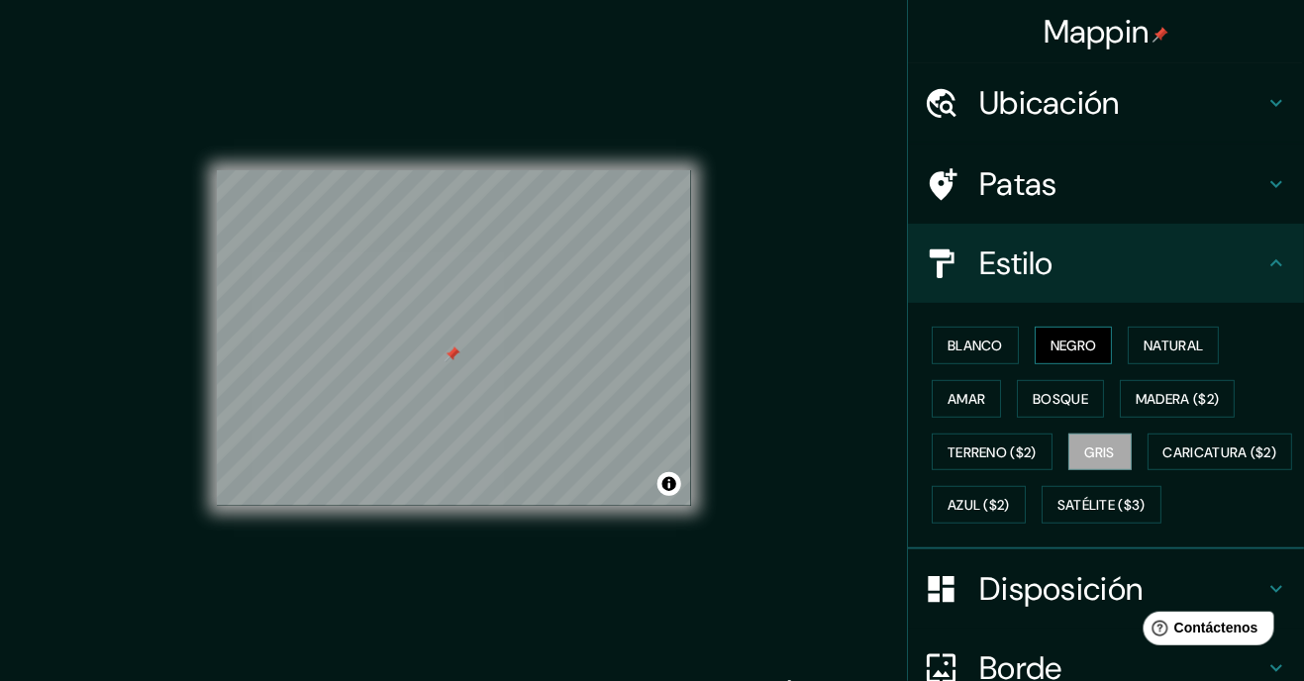
click at [1066, 356] on font "Negro" at bounding box center [1074, 346] width 47 height 26
click at [992, 346] on font "Blanco" at bounding box center [975, 346] width 55 height 18
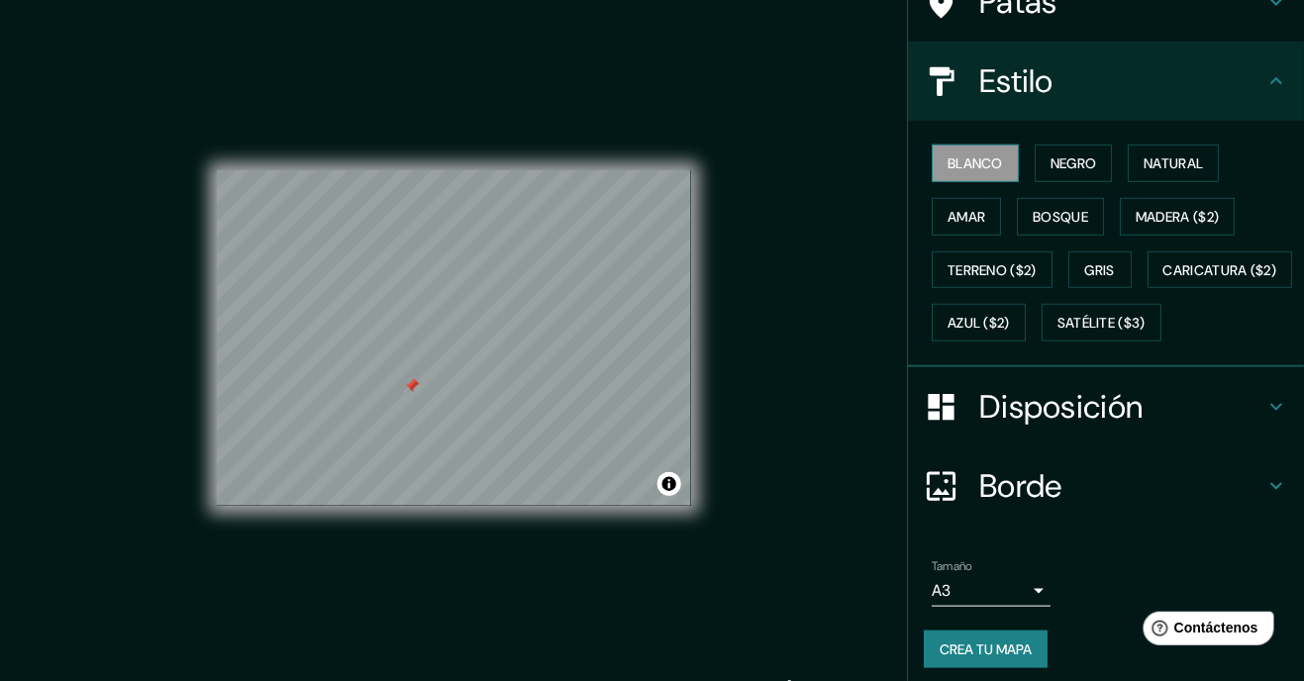
scroll to position [241, 0]
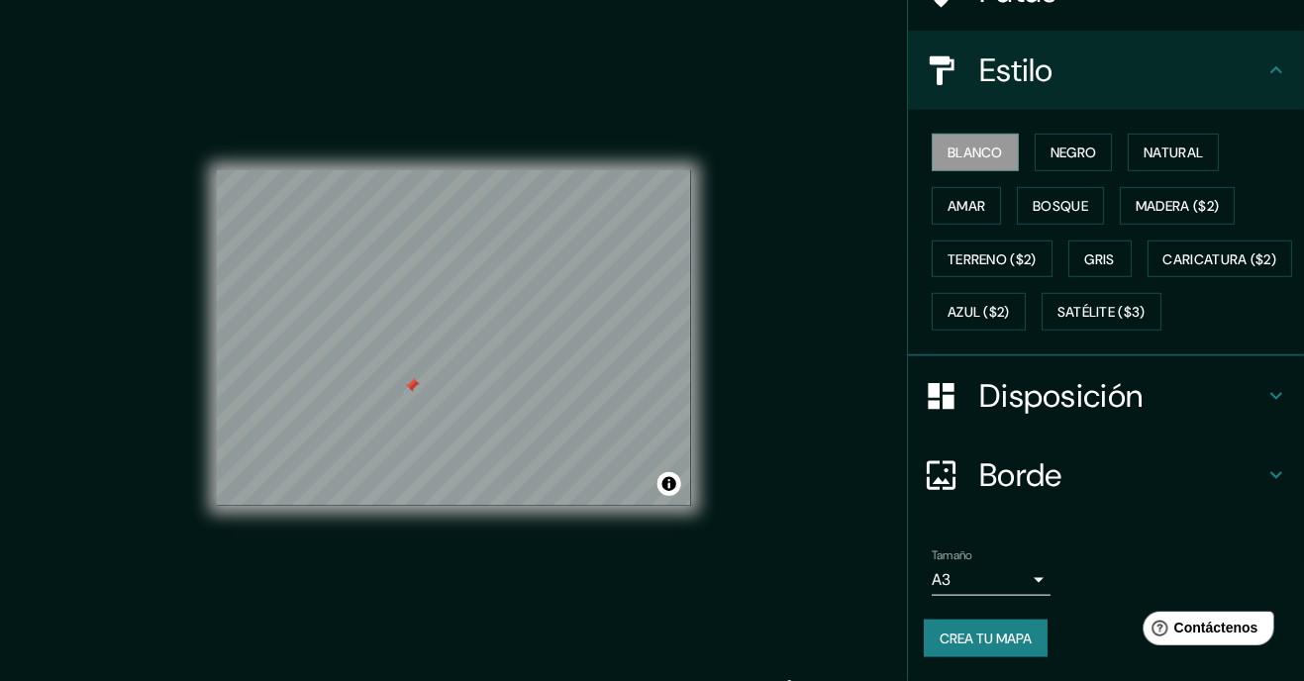
click at [1041, 578] on body "Mappin Ubicación Ovalle, Región de Coquimbo, Chile Patas Estilo Blanco Negro Na…" at bounding box center [652, 340] width 1304 height 681
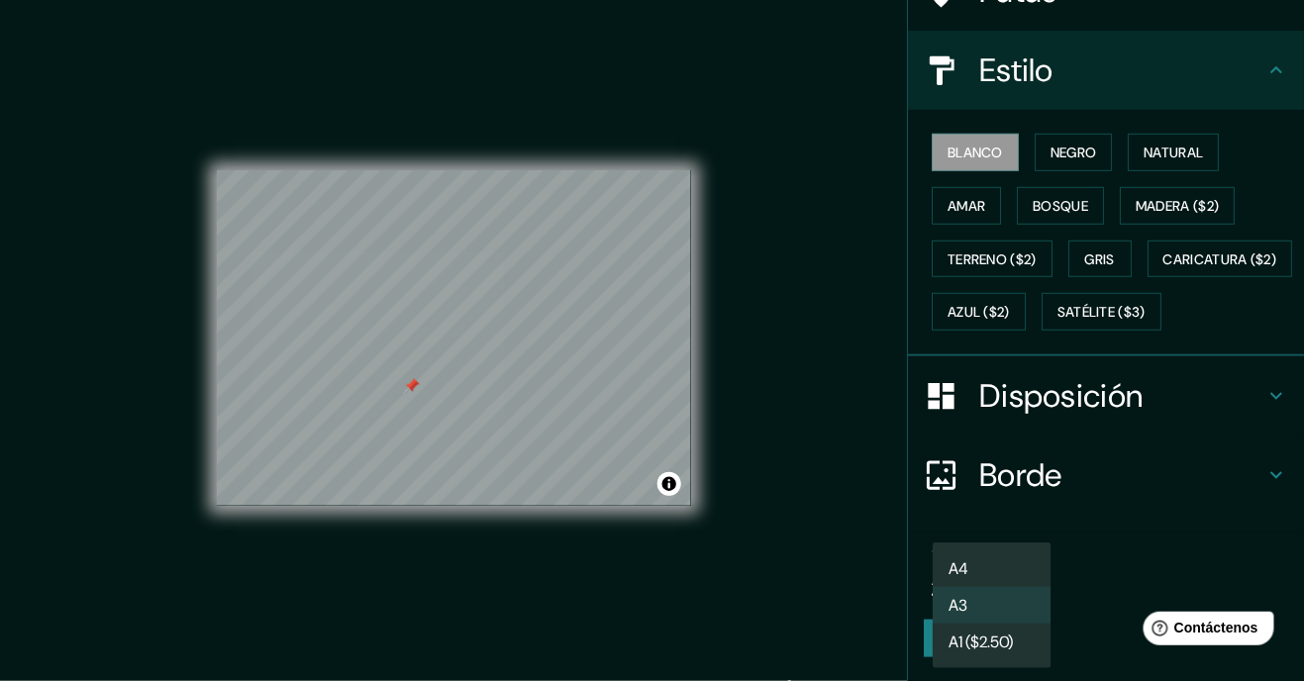
click at [835, 514] on div at bounding box center [652, 340] width 1304 height 681
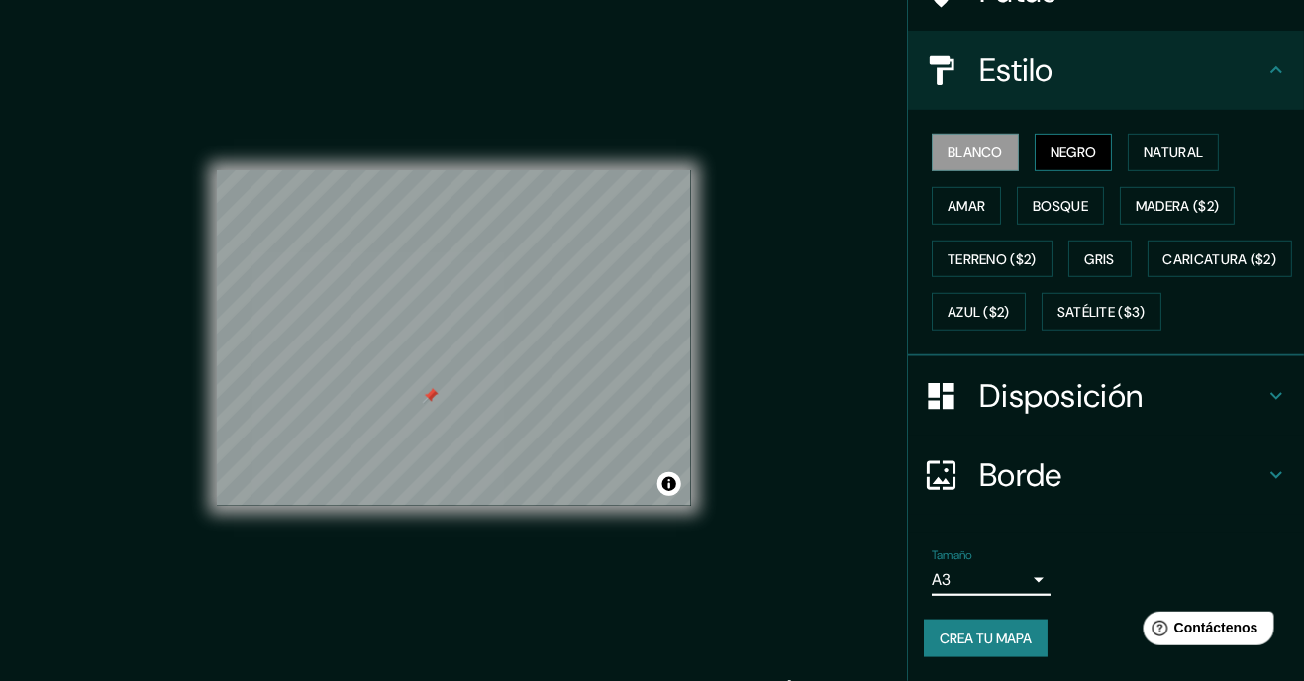
click at [1080, 134] on button "Negro" at bounding box center [1074, 153] width 78 height 38
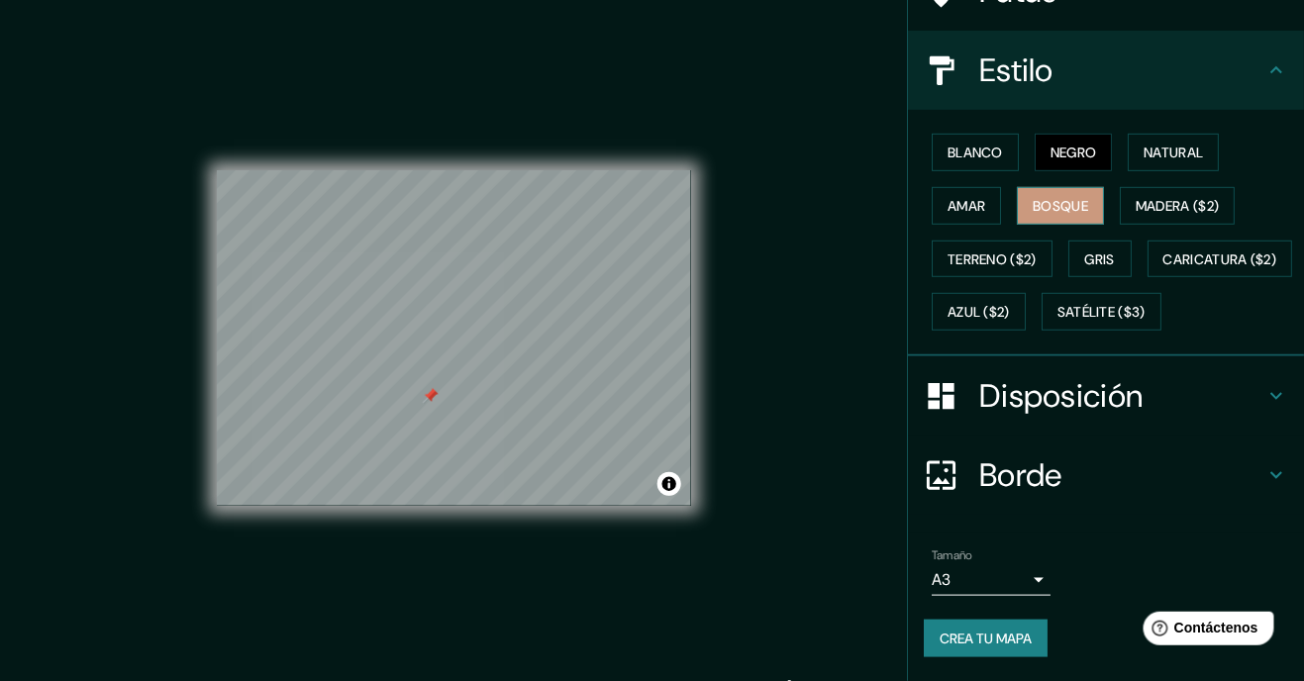
click at [1078, 197] on font "Bosque" at bounding box center [1060, 206] width 55 height 18
click at [1030, 642] on font "Crea tu mapa" at bounding box center [986, 639] width 92 height 18
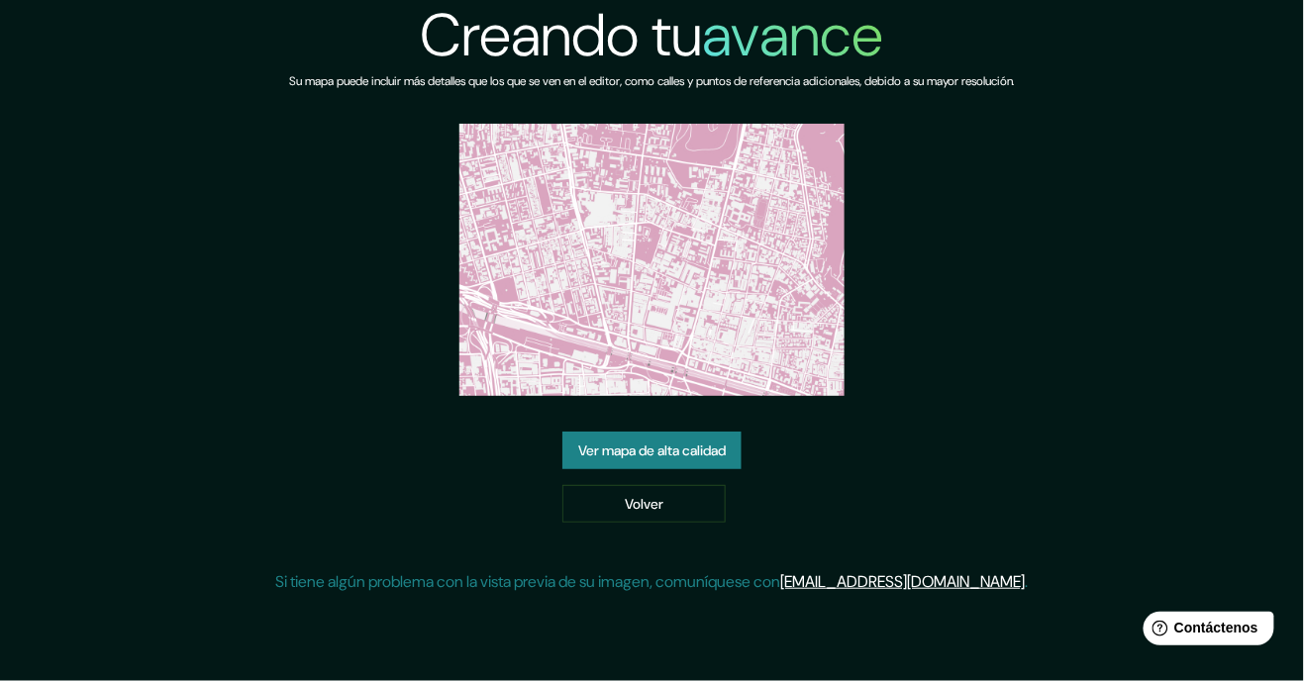
click at [678, 460] on font "Ver mapa de alta calidad" at bounding box center [652, 451] width 148 height 18
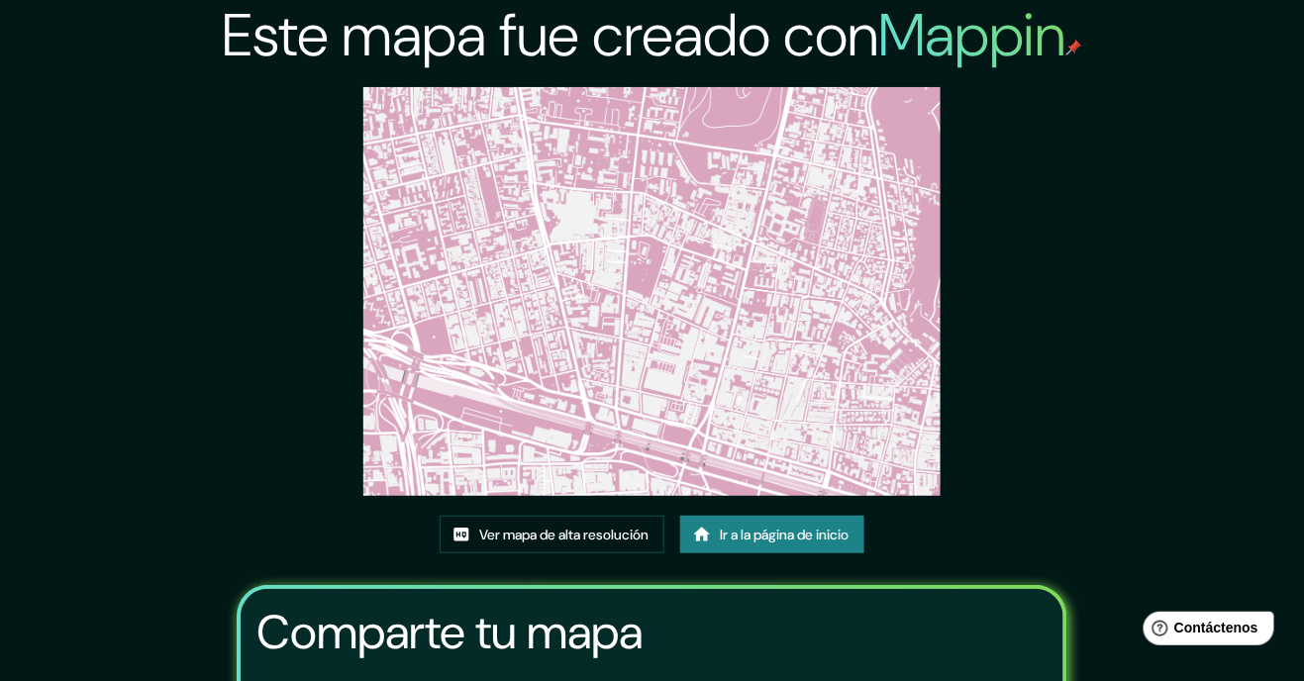
scroll to position [4, 0]
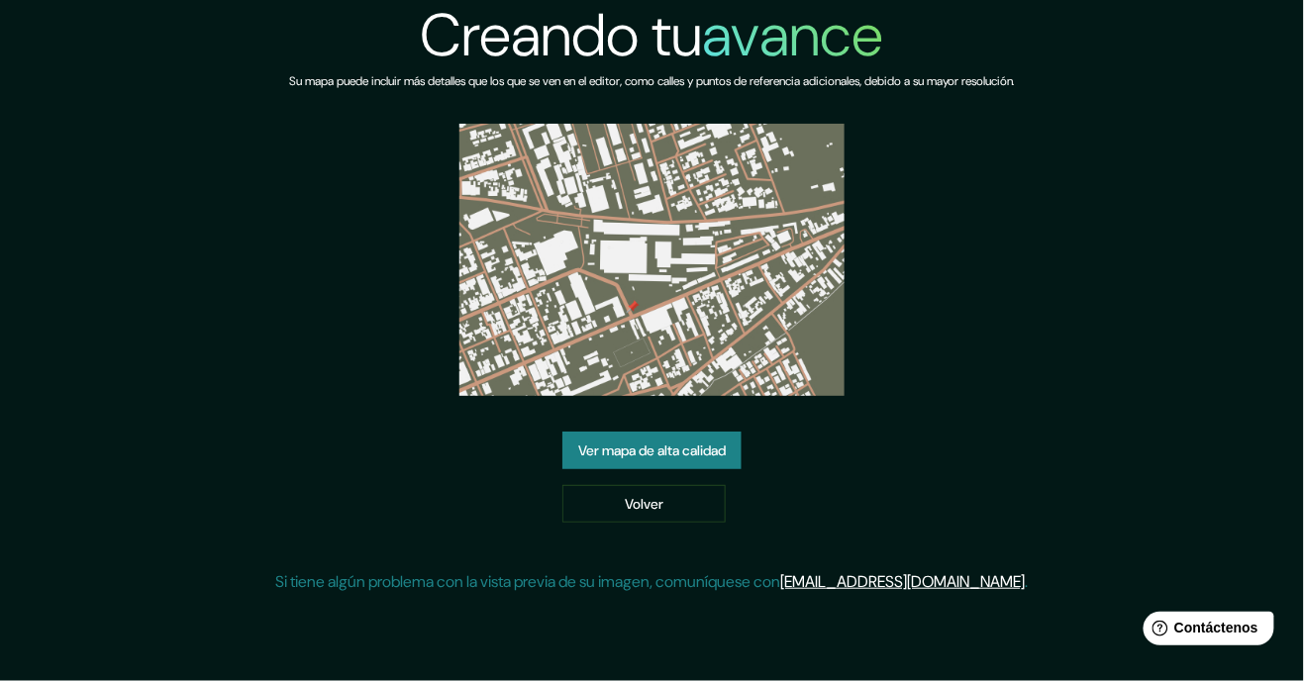
click at [741, 469] on link "Ver mapa de alta calidad" at bounding box center [652, 451] width 179 height 38
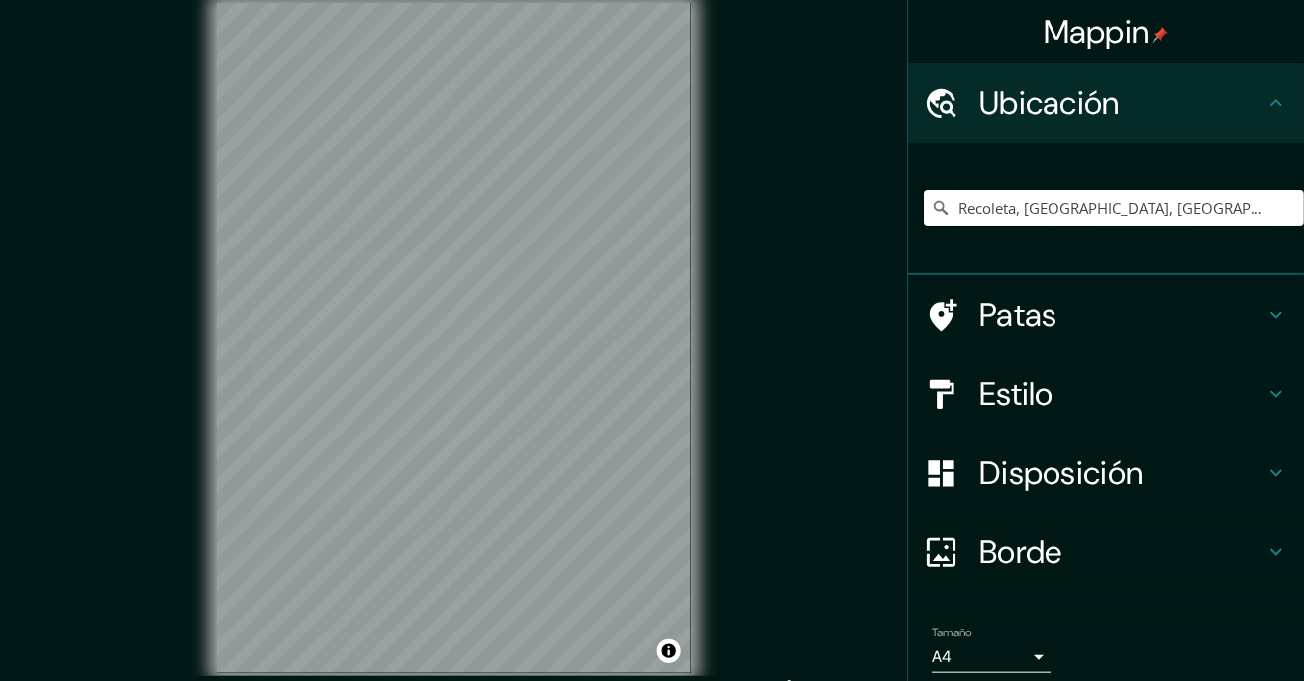
click at [1151, 208] on input "Recoleta, [GEOGRAPHIC_DATA], [GEOGRAPHIC_DATA]" at bounding box center [1114, 208] width 380 height 36
click at [1279, 205] on input "Recoleta, Región Metropolitana de Santiago, Chile" at bounding box center [1114, 208] width 380 height 36
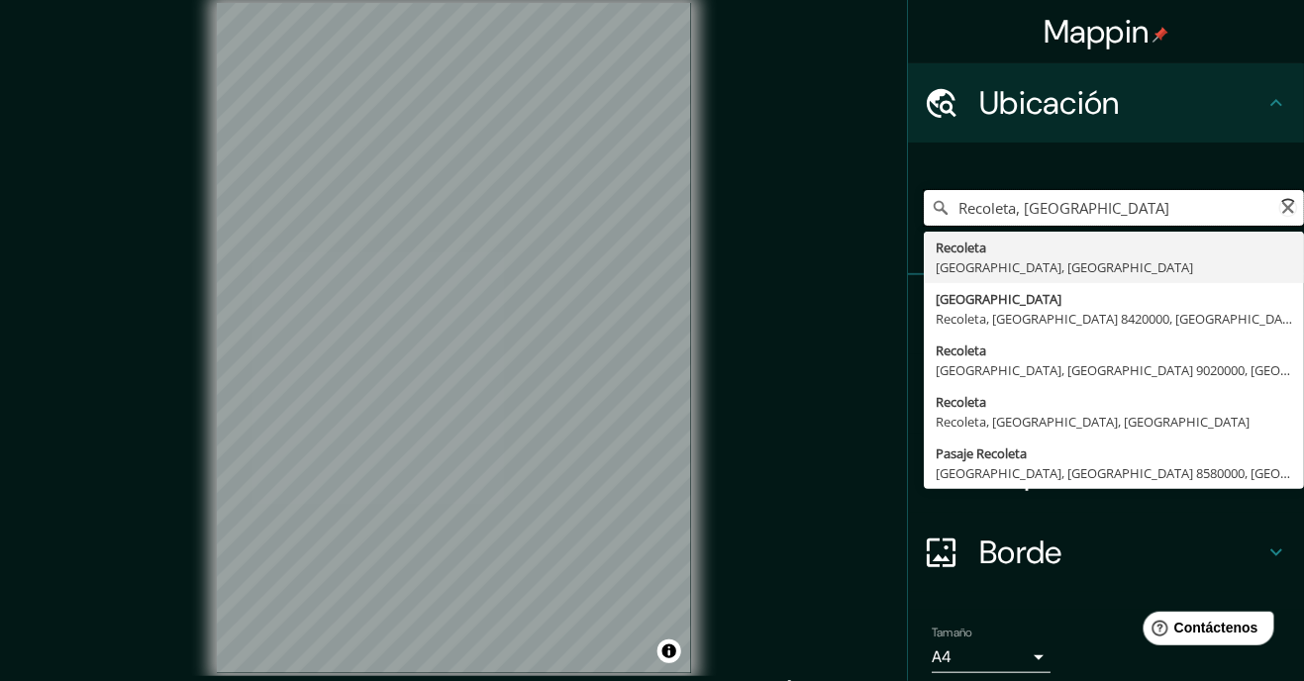
type input "Recoleta, Región Metropolhile"
click at [1287, 214] on icon at bounding box center [1289, 208] width 26 height 26
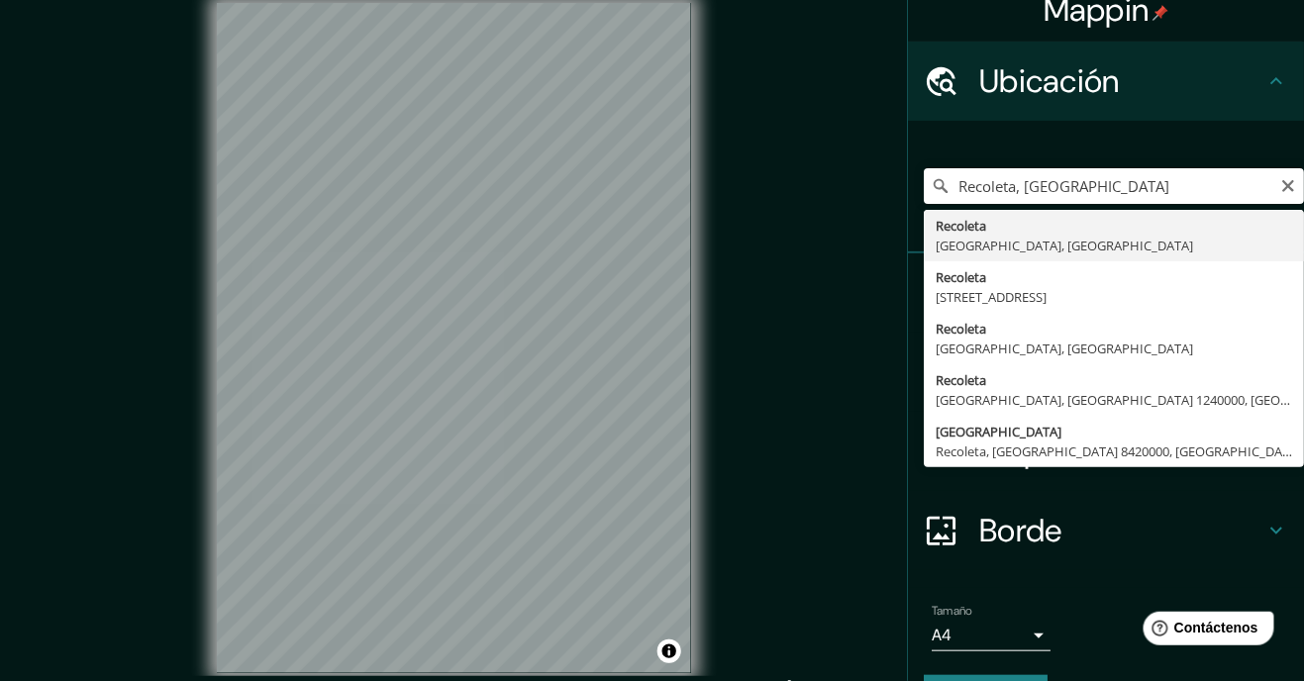
scroll to position [38, 0]
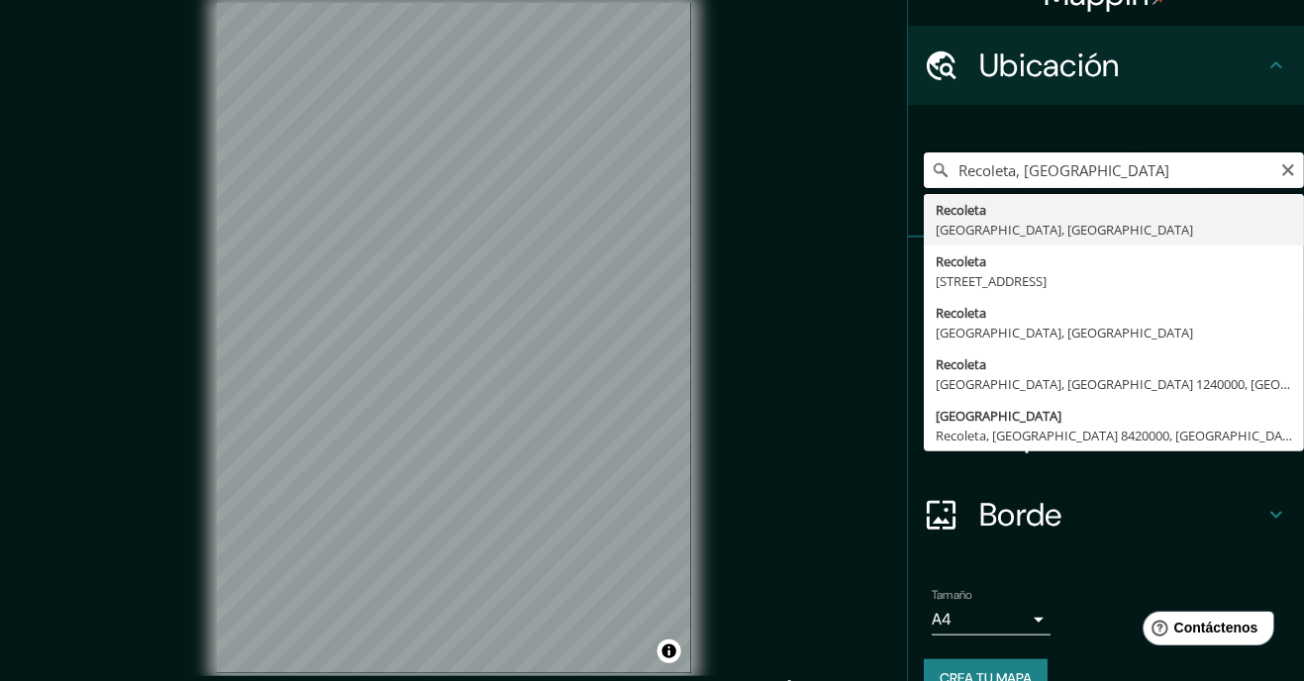
click at [1267, 164] on input "Recoleta, Región Metropolhile" at bounding box center [1114, 171] width 380 height 36
click at [1281, 159] on button "Claro" at bounding box center [1289, 168] width 16 height 19
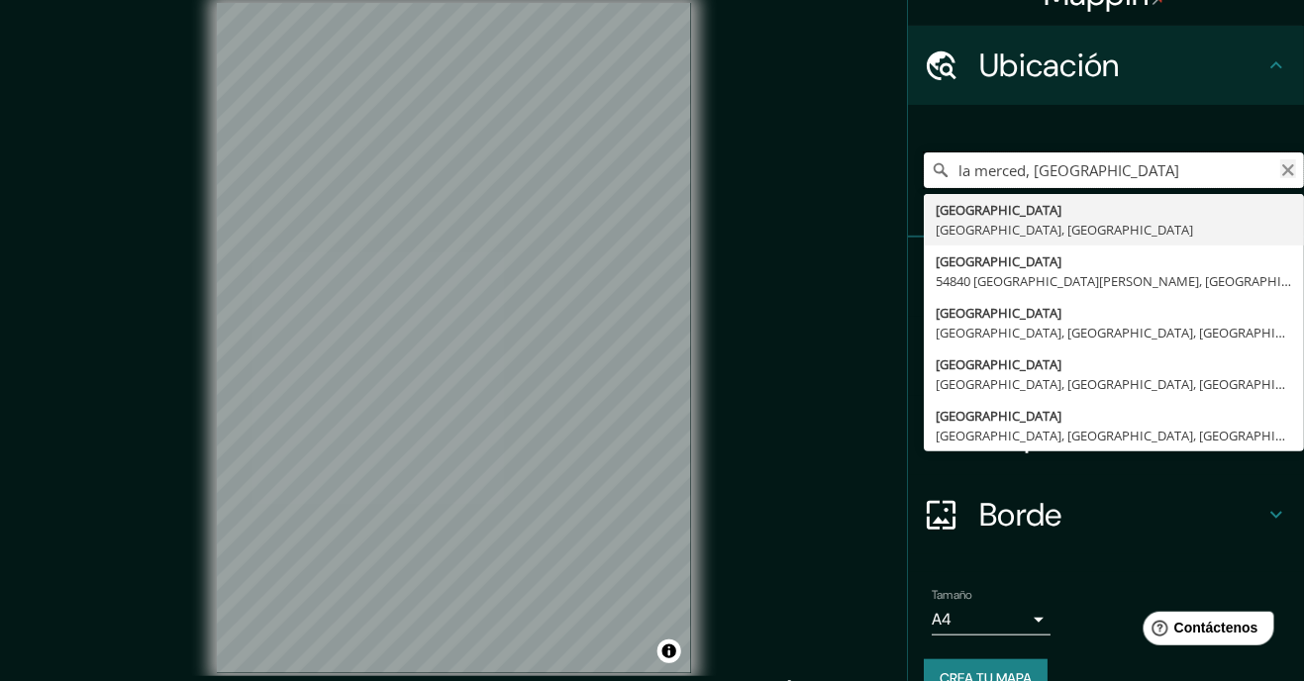
scroll to position [75, 0]
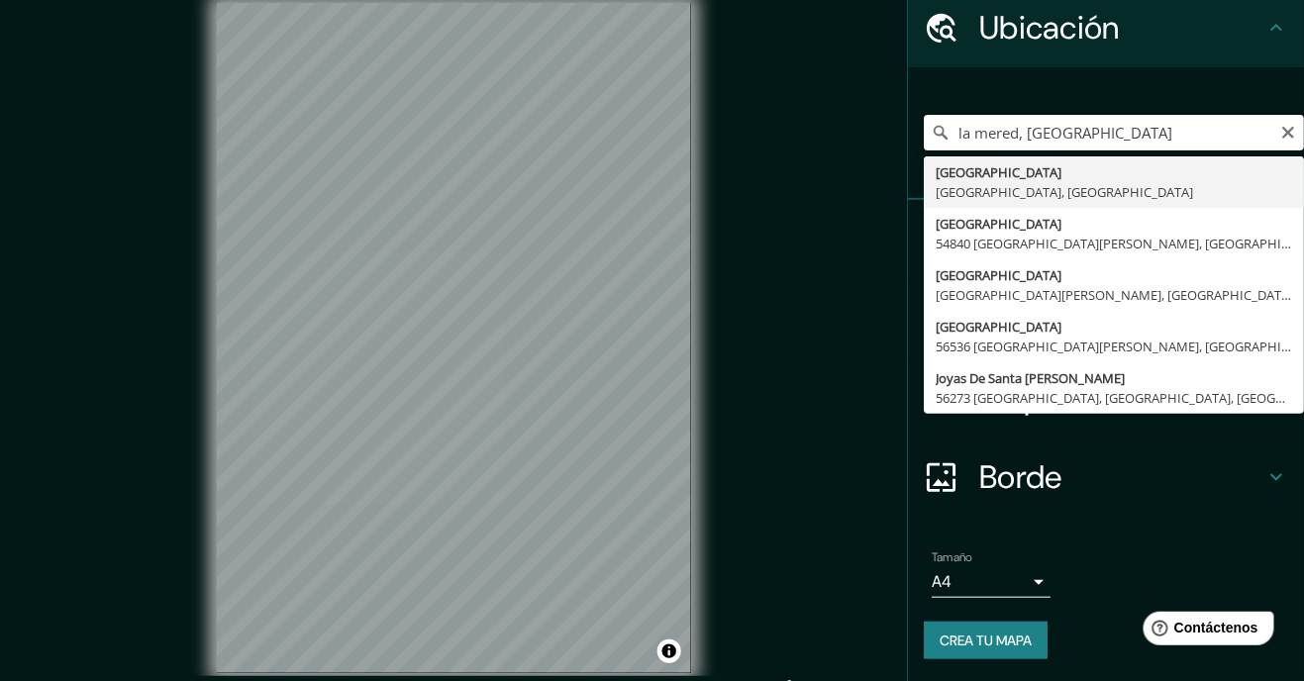
click at [1014, 123] on input "la mered, ciudad de mexico" at bounding box center [1114, 133] width 380 height 36
click at [1208, 137] on input "la merced, ciudad de mexico" at bounding box center [1114, 133] width 380 height 36
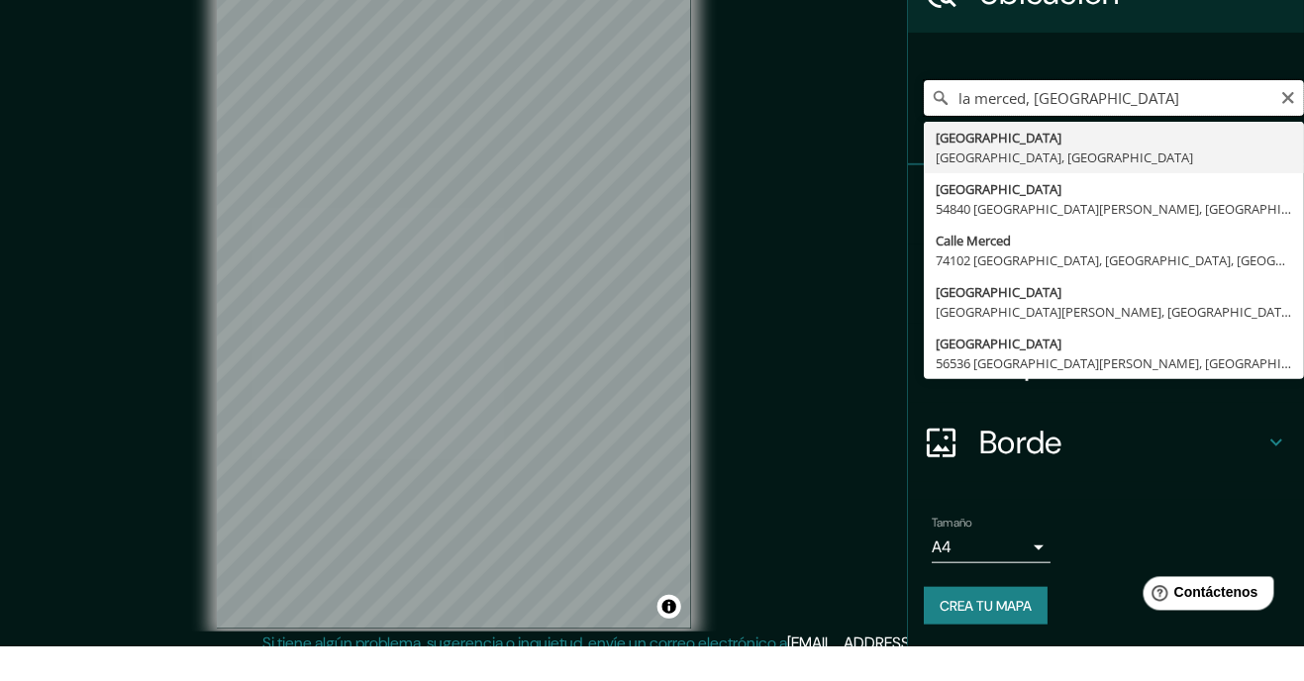
scroll to position [10, 0]
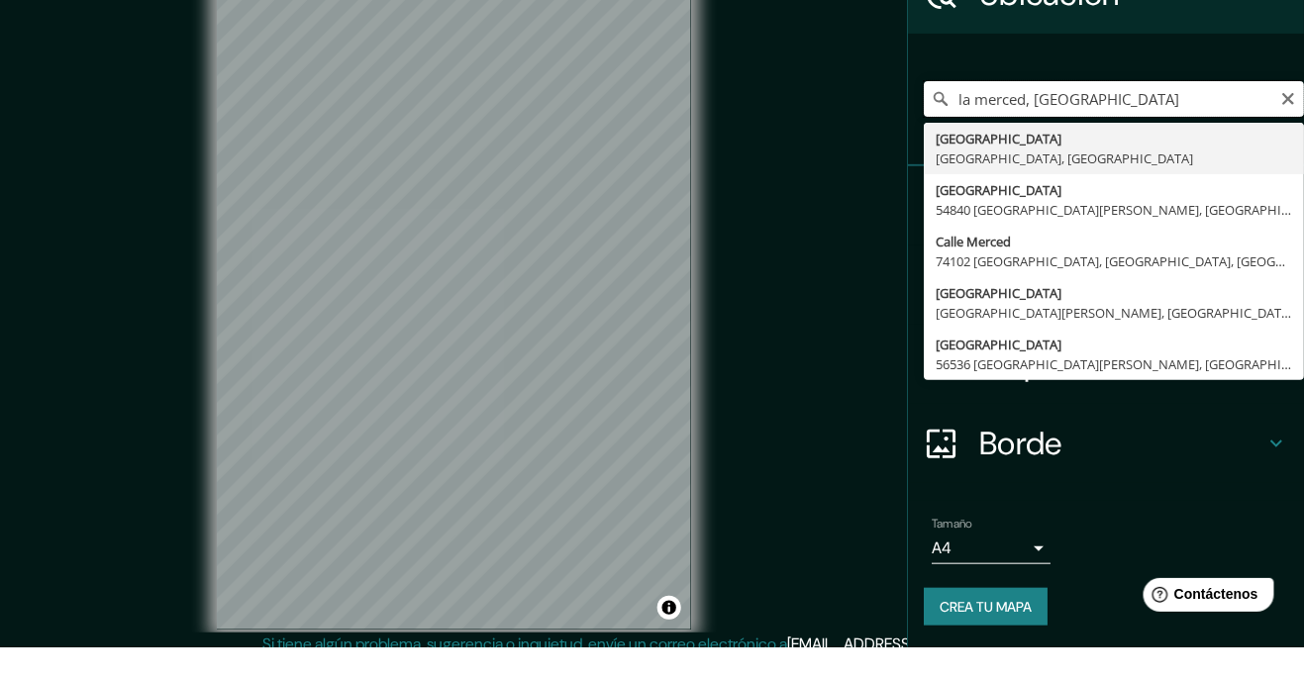
click at [963, 129] on input "la merced, ciudad de mexico" at bounding box center [1114, 133] width 380 height 36
click at [1237, 134] on input "mercado la merced, ciudad de mexico" at bounding box center [1114, 133] width 380 height 36
click at [1266, 132] on input "mercado la merced, ciudad de mexico" at bounding box center [1114, 133] width 380 height 36
click at [1267, 130] on input "mercado la merced, ciudad de mexico" at bounding box center [1114, 133] width 380 height 36
type input "mercado la merced, ciudad de mexico"
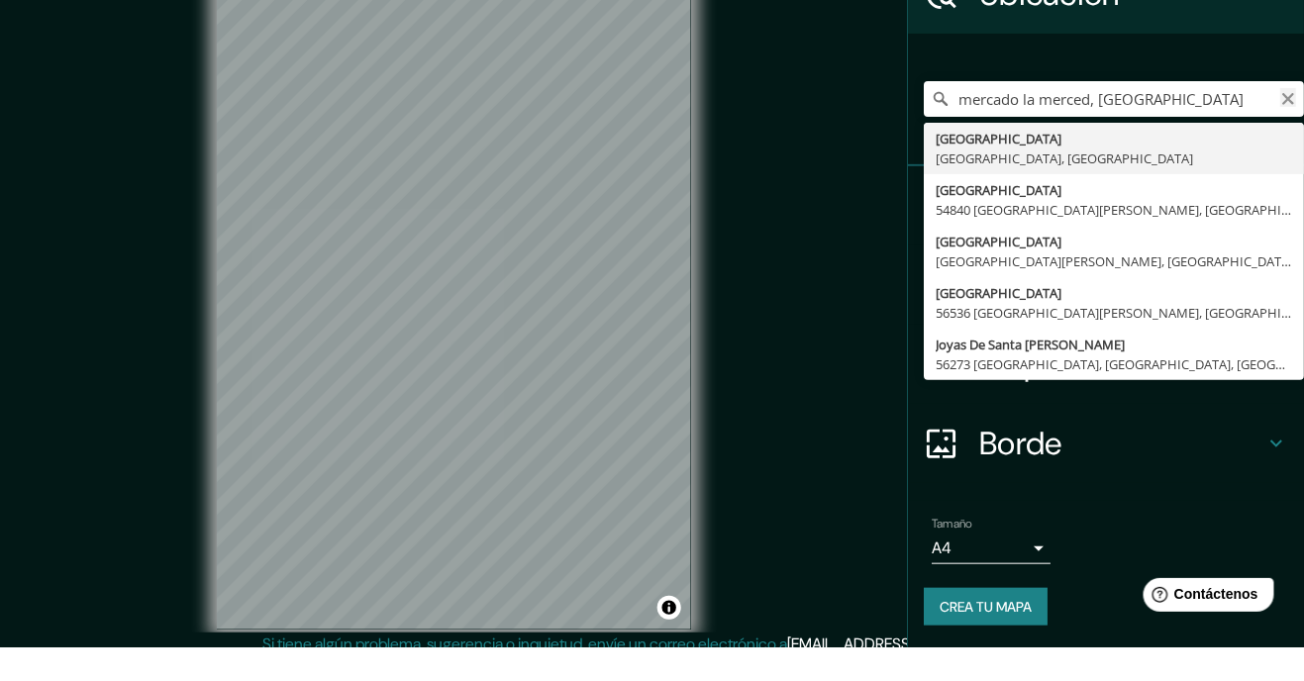
click at [1284, 129] on icon "Claro" at bounding box center [1289, 133] width 16 height 16
type input "c"
type input "Nezahualcóyotl, Estado de México, México"
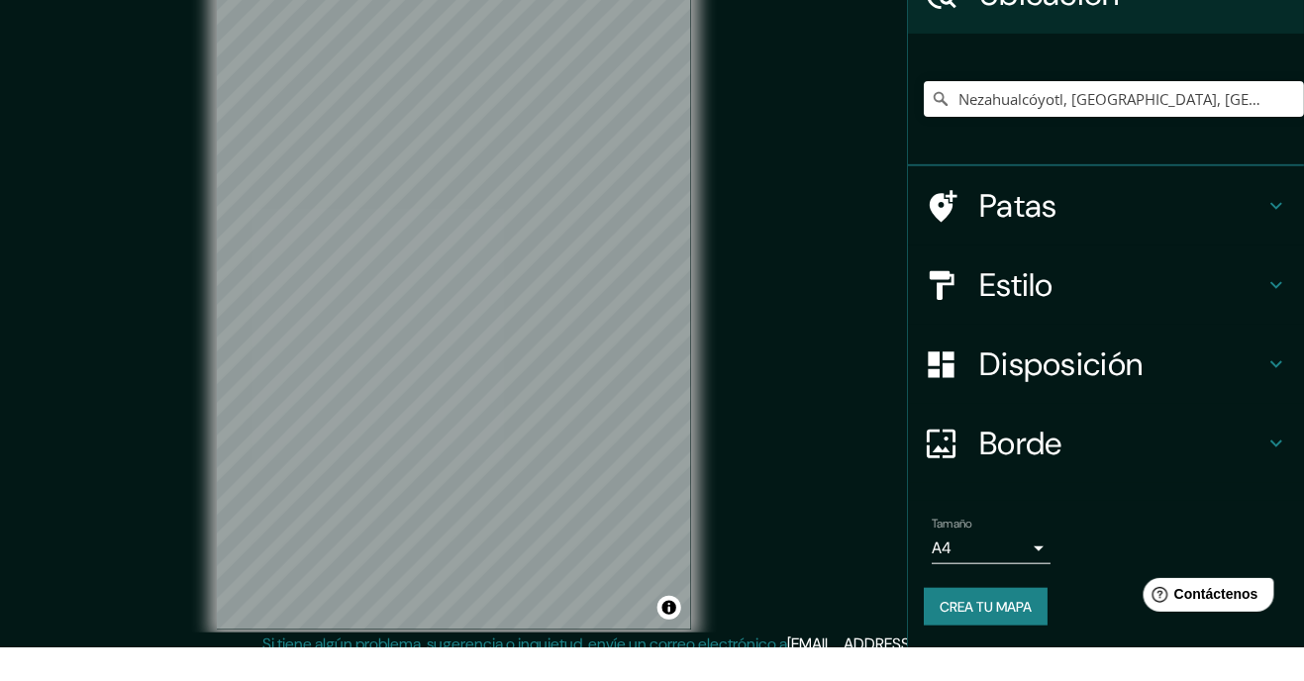
click at [1100, 399] on font "Disposición" at bounding box center [1060, 398] width 163 height 42
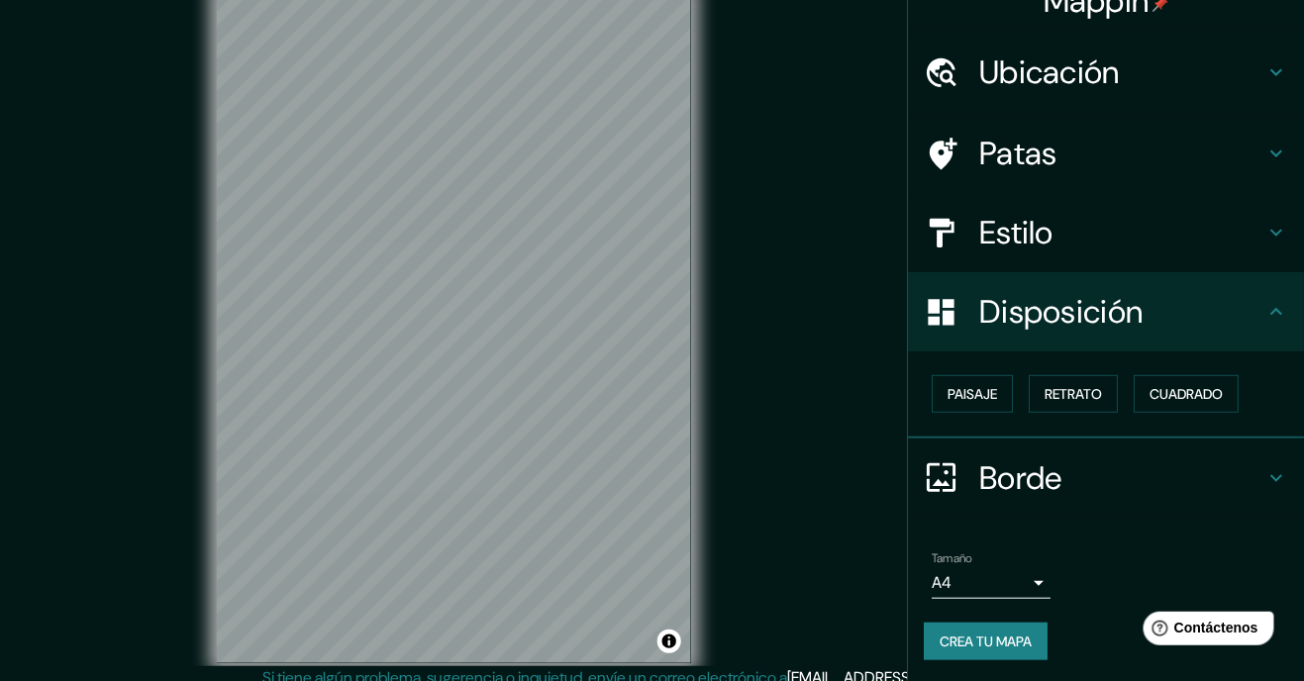
scroll to position [31, 0]
click at [975, 401] on font "Paisaje" at bounding box center [973, 394] width 50 height 18
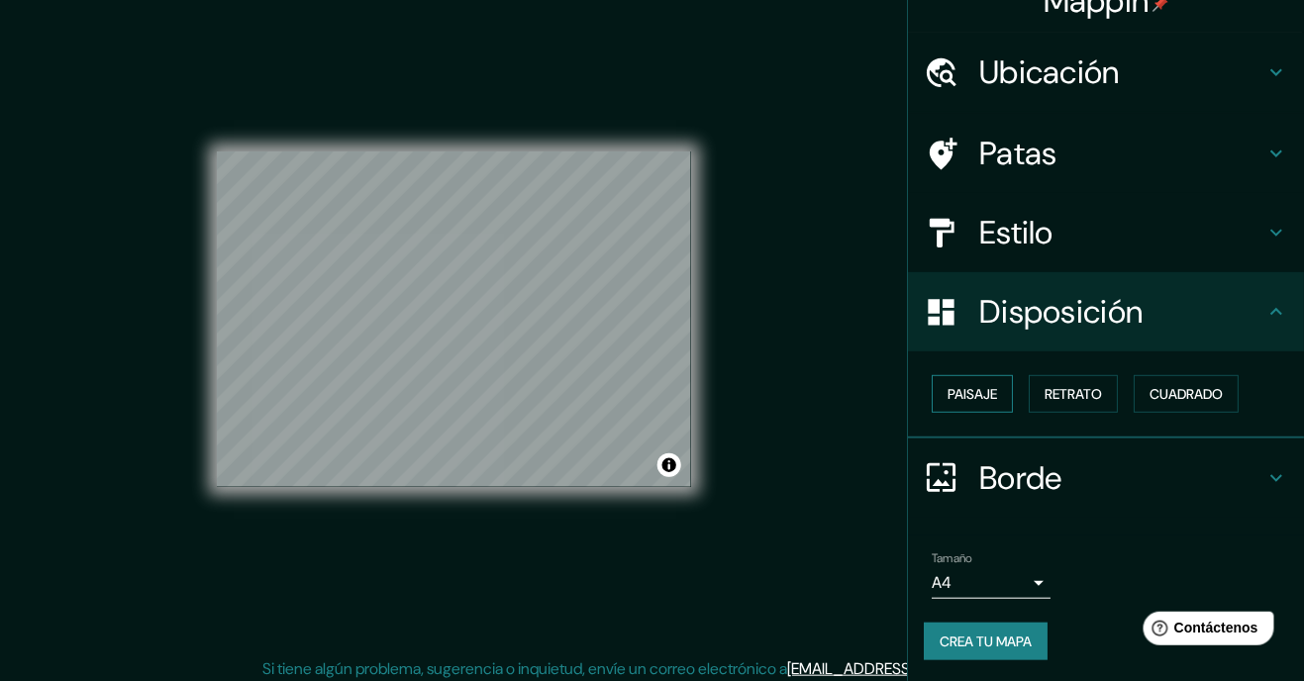
scroll to position [0, 0]
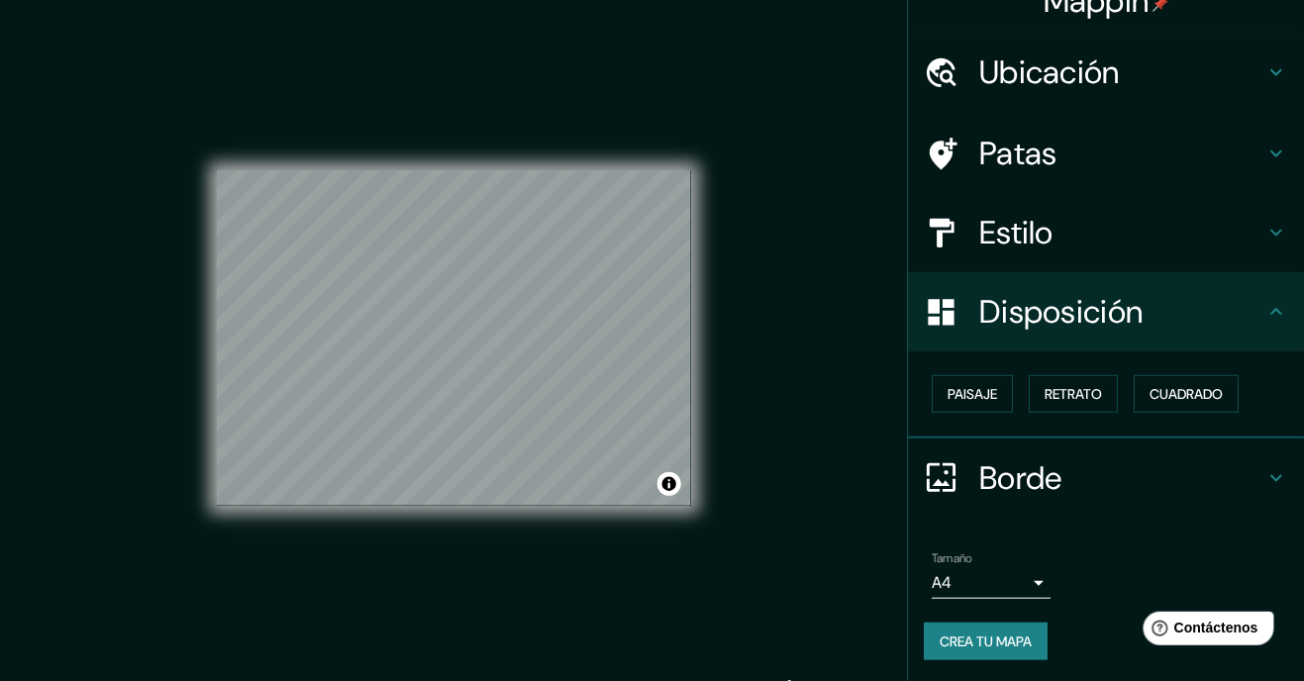
click at [1226, 223] on h4 "Estilo" at bounding box center [1121, 233] width 285 height 40
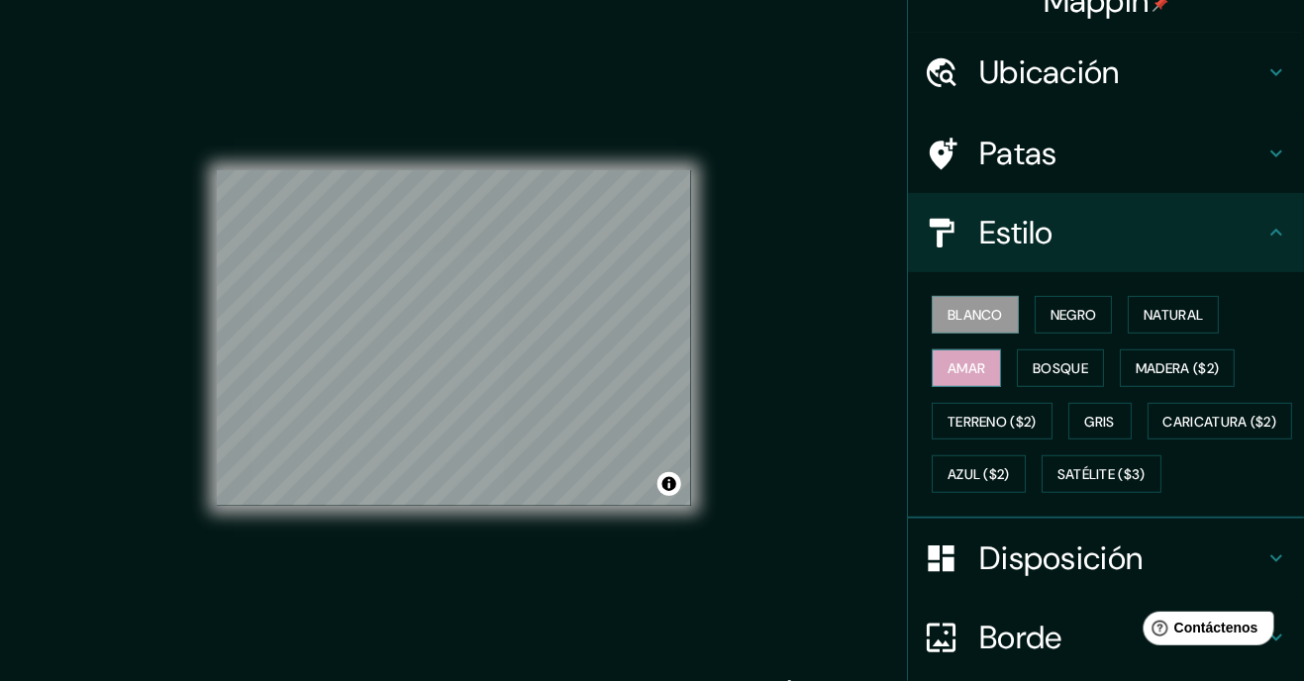
click at [989, 369] on button "Amar" at bounding box center [966, 369] width 69 height 38
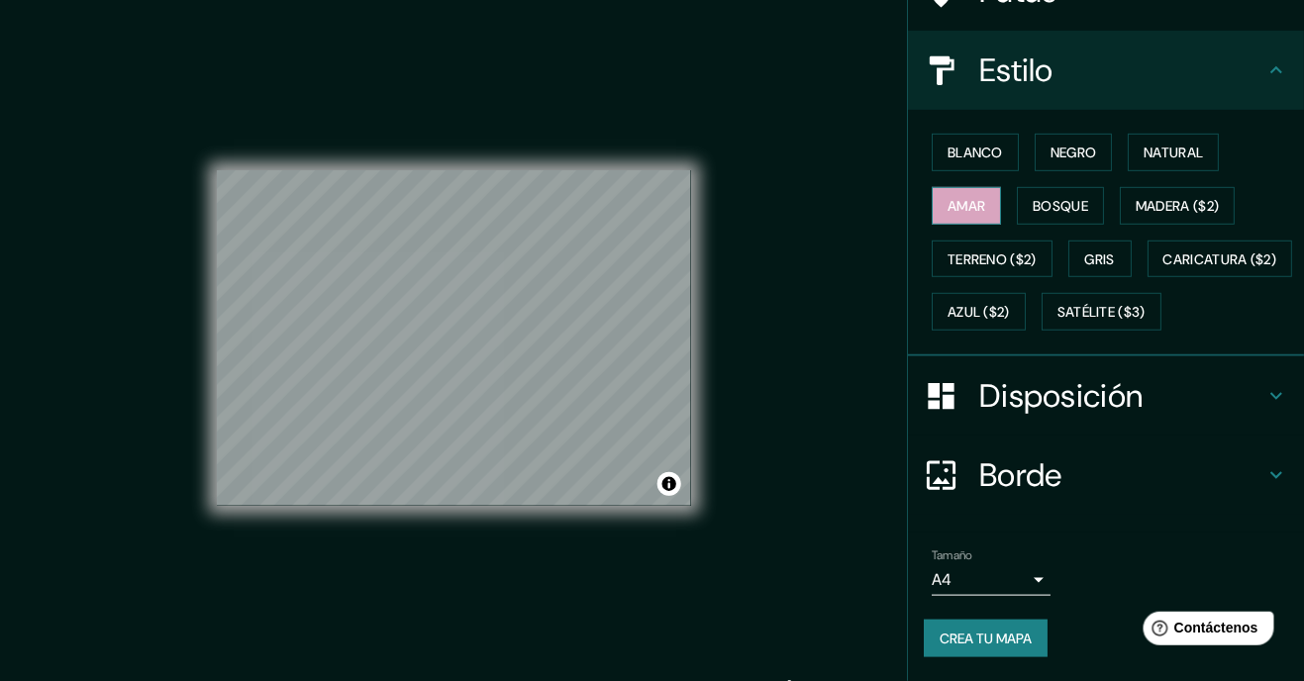
scroll to position [233, 0]
click at [1013, 582] on body "Mappin Ubicación Nezahualcóyotl, Estado de México, México Patas Estilo Blanco N…" at bounding box center [652, 340] width 1304 height 681
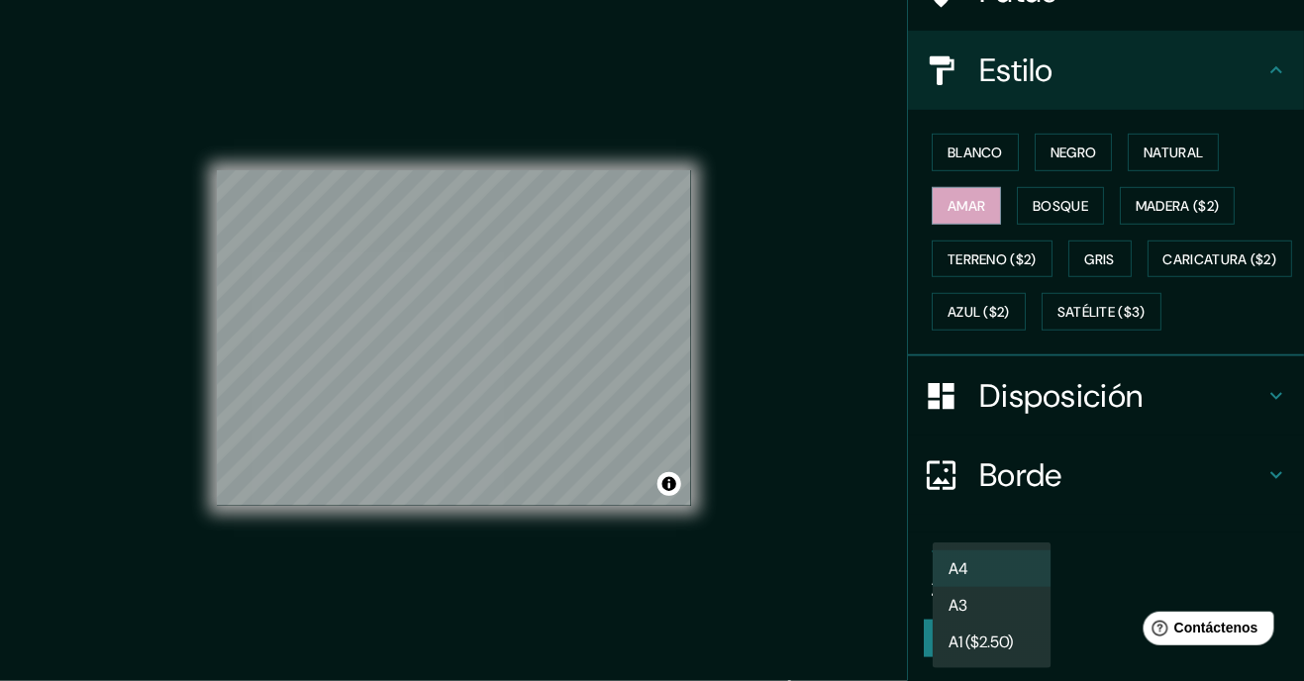
click at [1021, 599] on li "A3" at bounding box center [992, 605] width 119 height 37
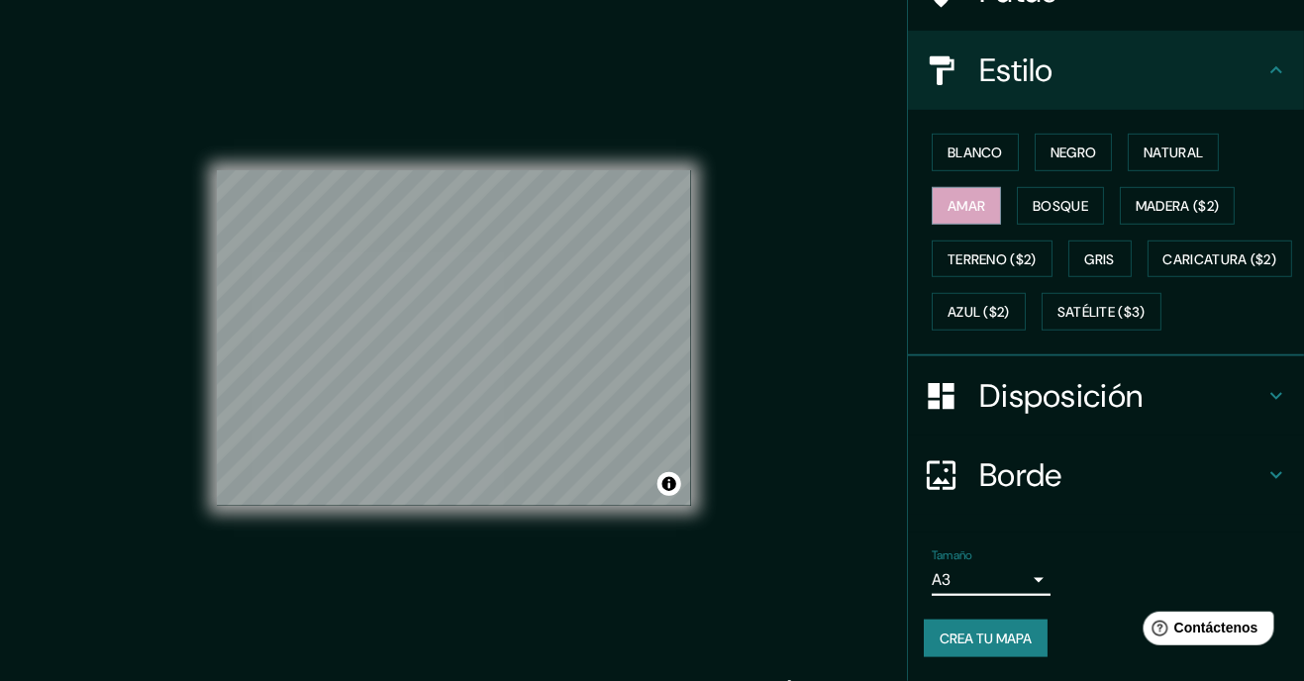
click at [1032, 648] on font "Crea tu mapa" at bounding box center [986, 639] width 92 height 18
click at [1193, 144] on font "Natural" at bounding box center [1173, 153] width 59 height 18
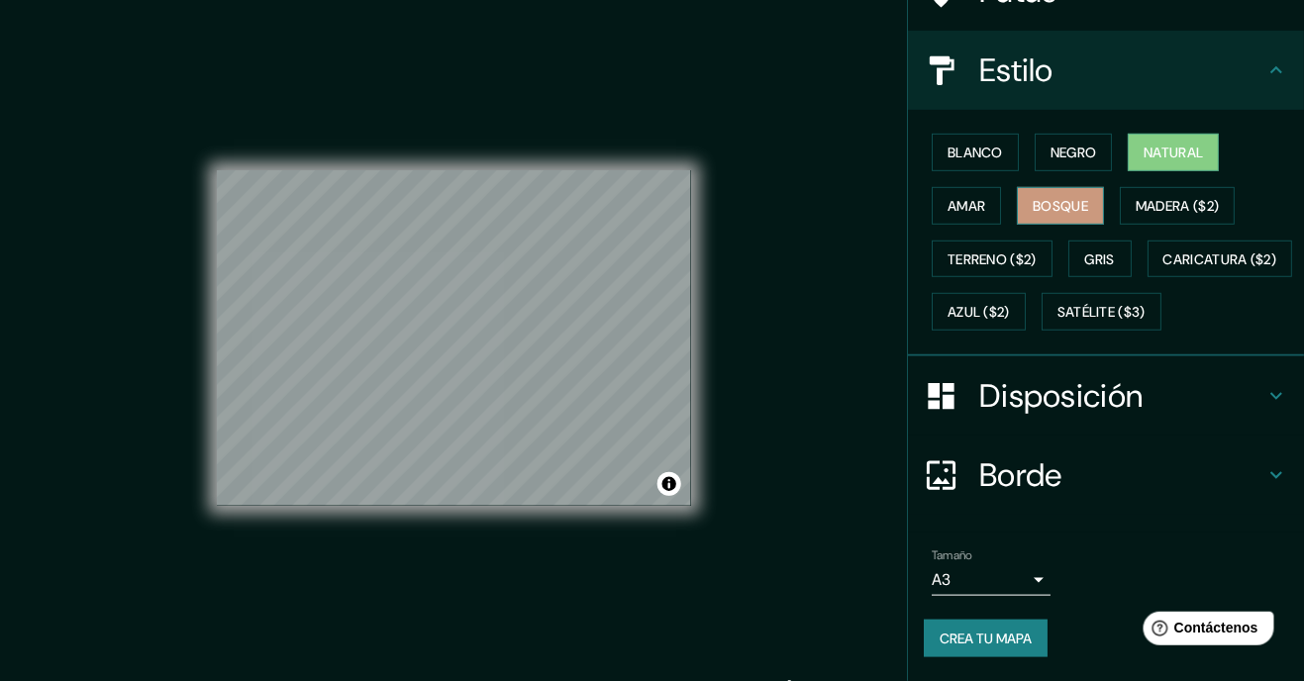
click at [1081, 187] on button "Bosque" at bounding box center [1060, 206] width 87 height 38
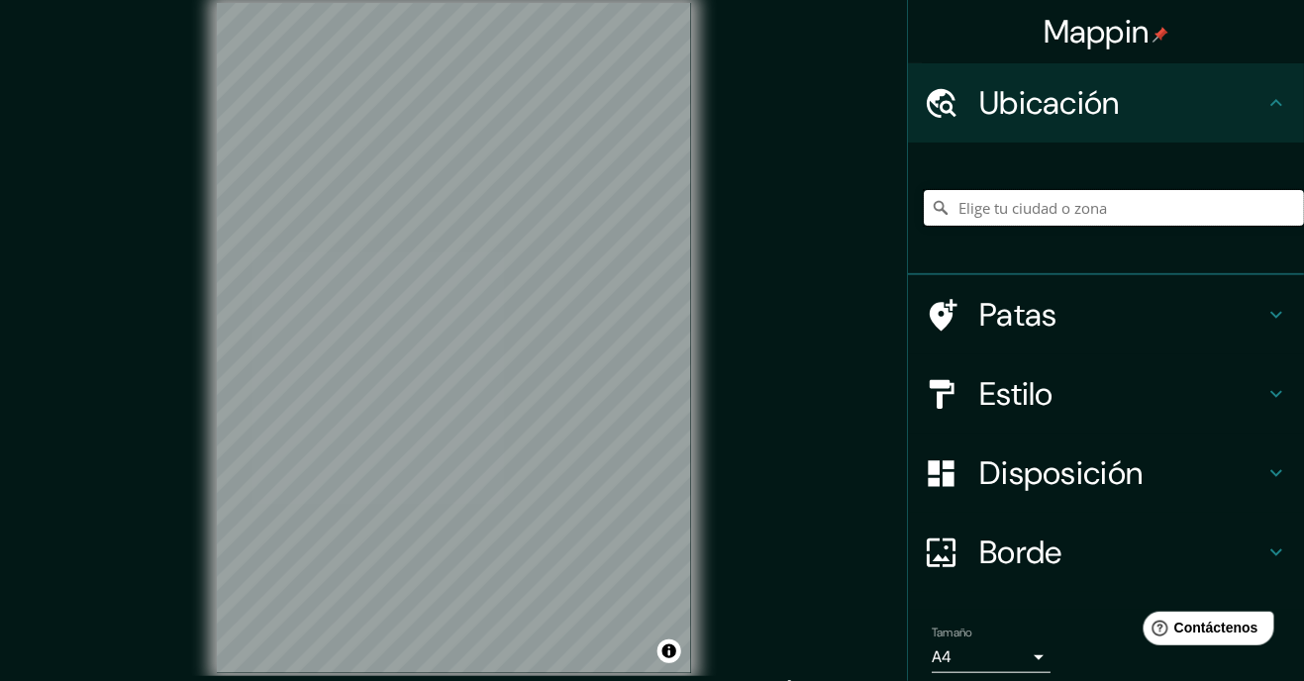
click at [1163, 216] on input "Elige tu ciudad o zona" at bounding box center [1114, 208] width 380 height 36
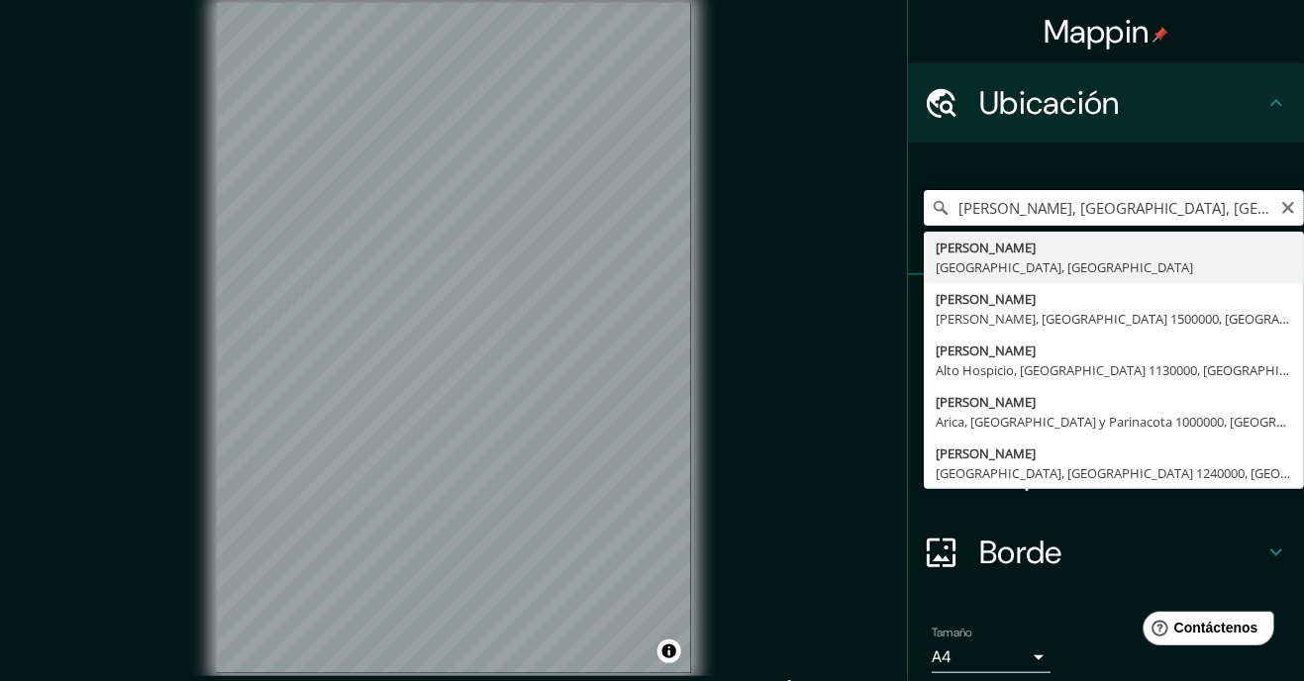
type input "[PERSON_NAME], [GEOGRAPHIC_DATA], [GEOGRAPHIC_DATA]"
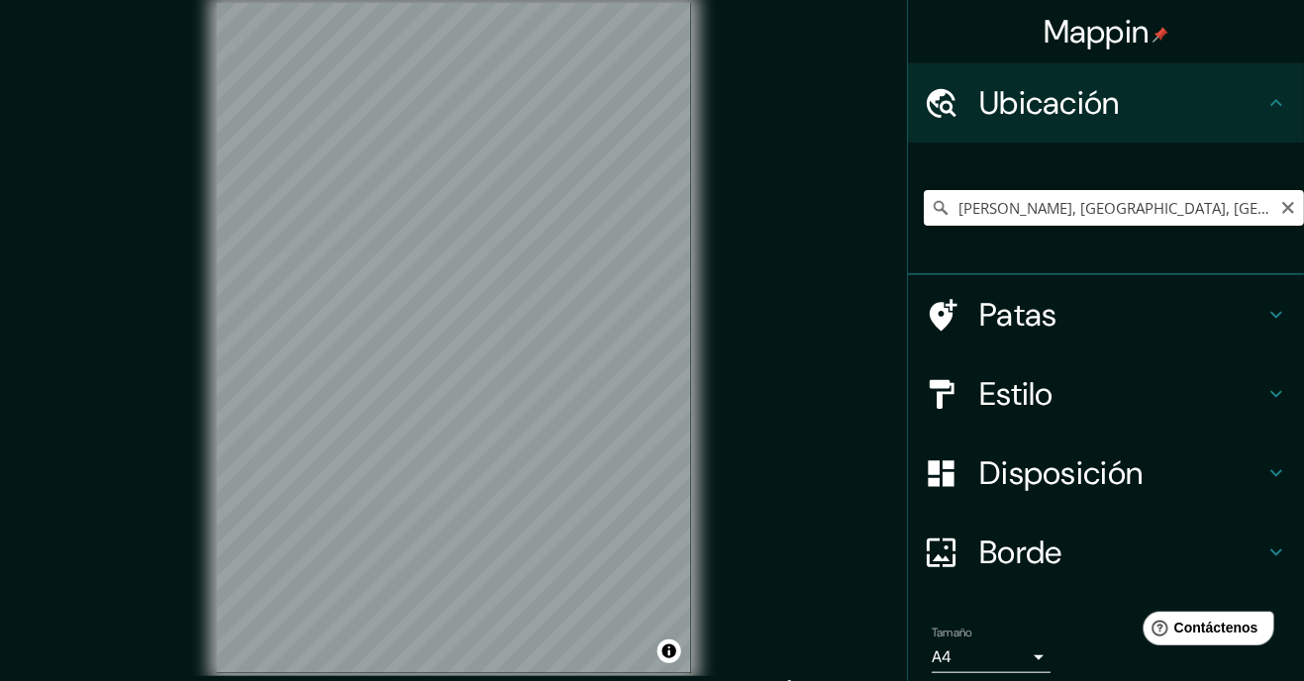
scroll to position [75, 0]
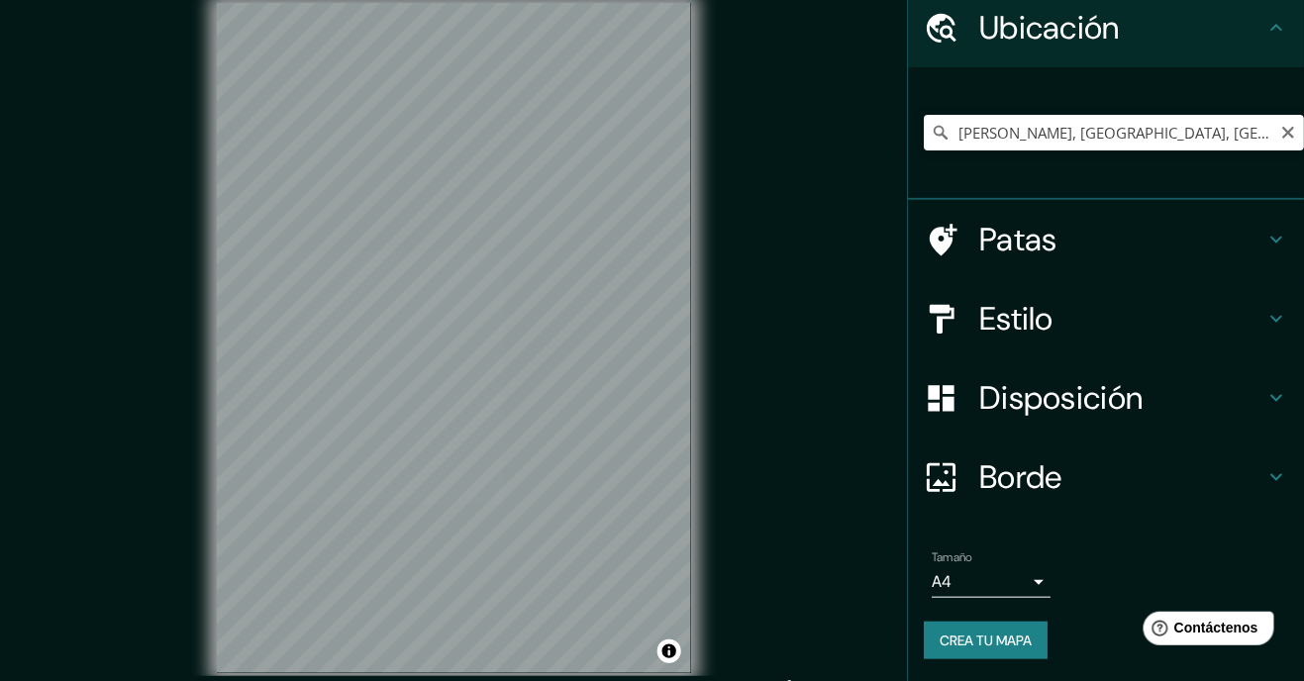
click at [1114, 406] on font "Disposición" at bounding box center [1060, 398] width 163 height 42
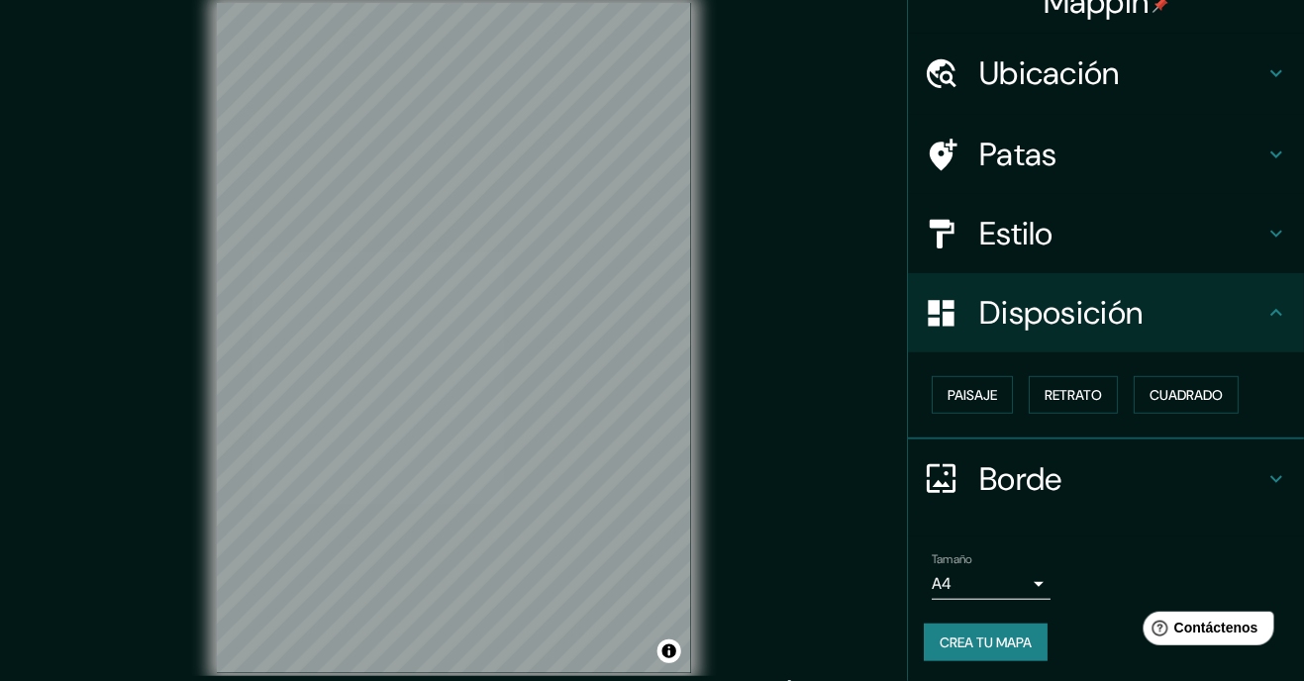
scroll to position [31, 0]
click at [1012, 395] on button "Paisaje" at bounding box center [972, 394] width 81 height 38
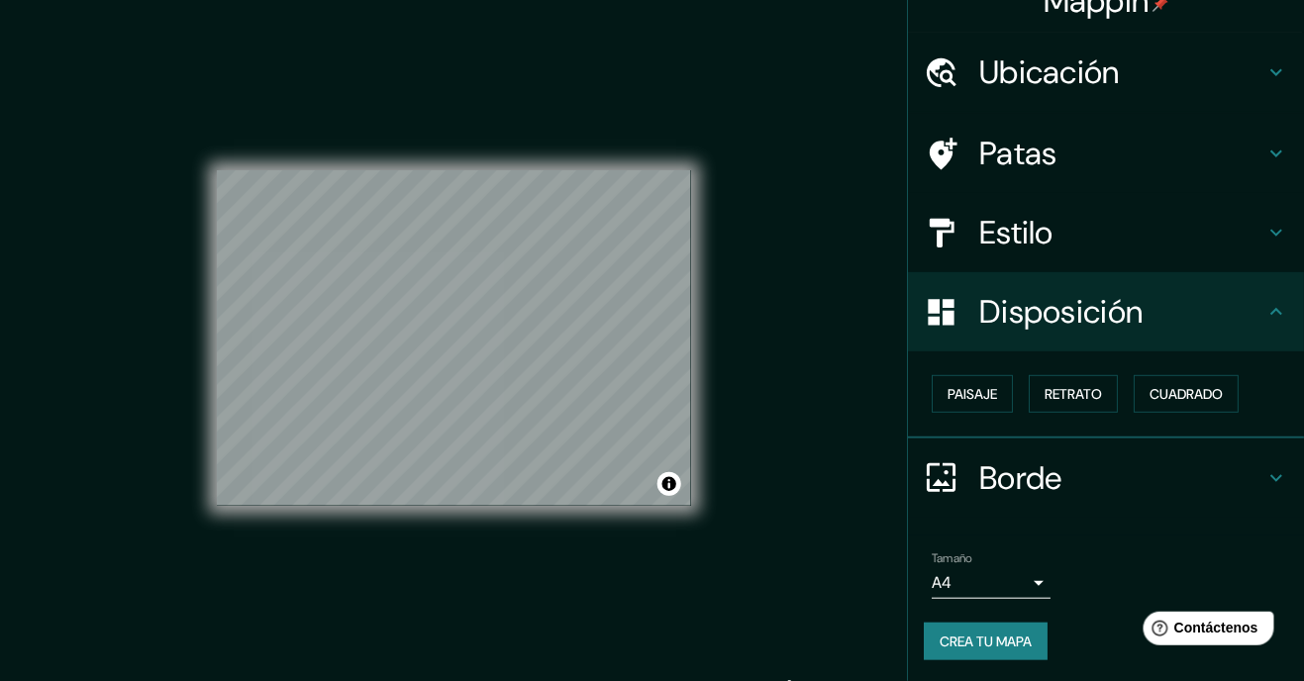
click at [1149, 238] on h4 "Estilo" at bounding box center [1121, 233] width 285 height 40
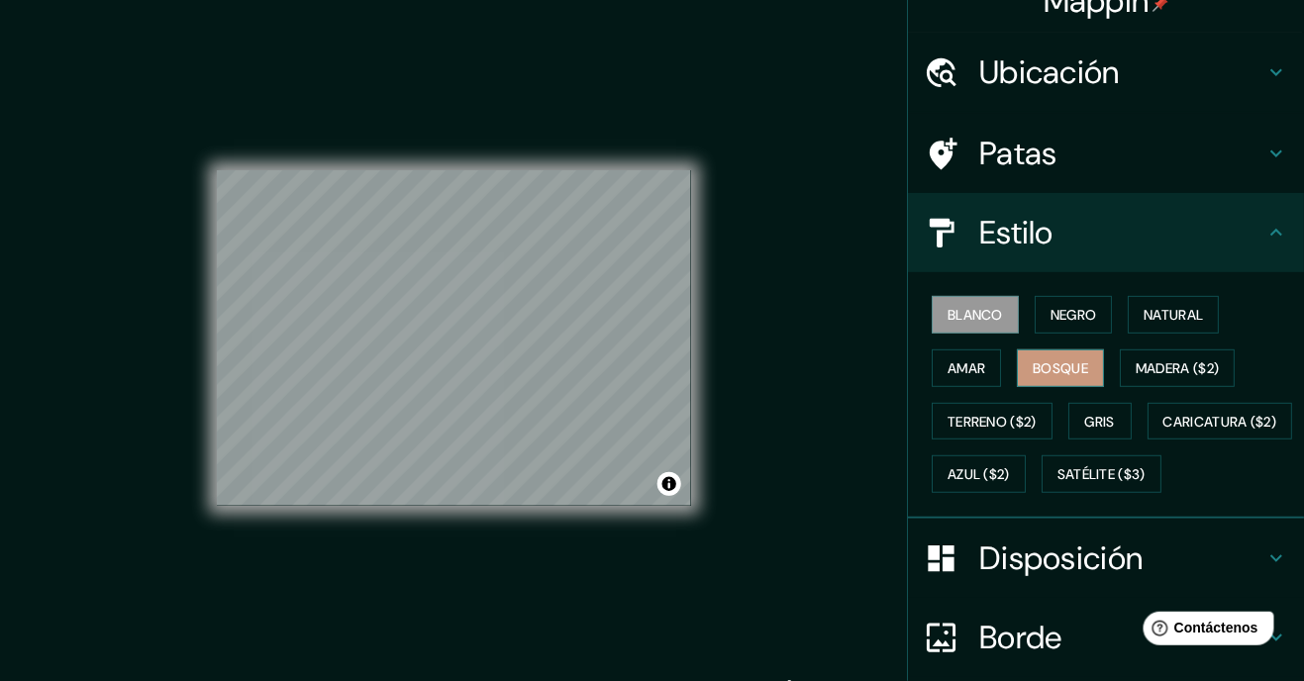
click at [1088, 362] on font "Bosque" at bounding box center [1060, 369] width 55 height 18
click at [1203, 324] on font "Natural" at bounding box center [1173, 315] width 59 height 26
